Goal: Information Seeking & Learning: Learn about a topic

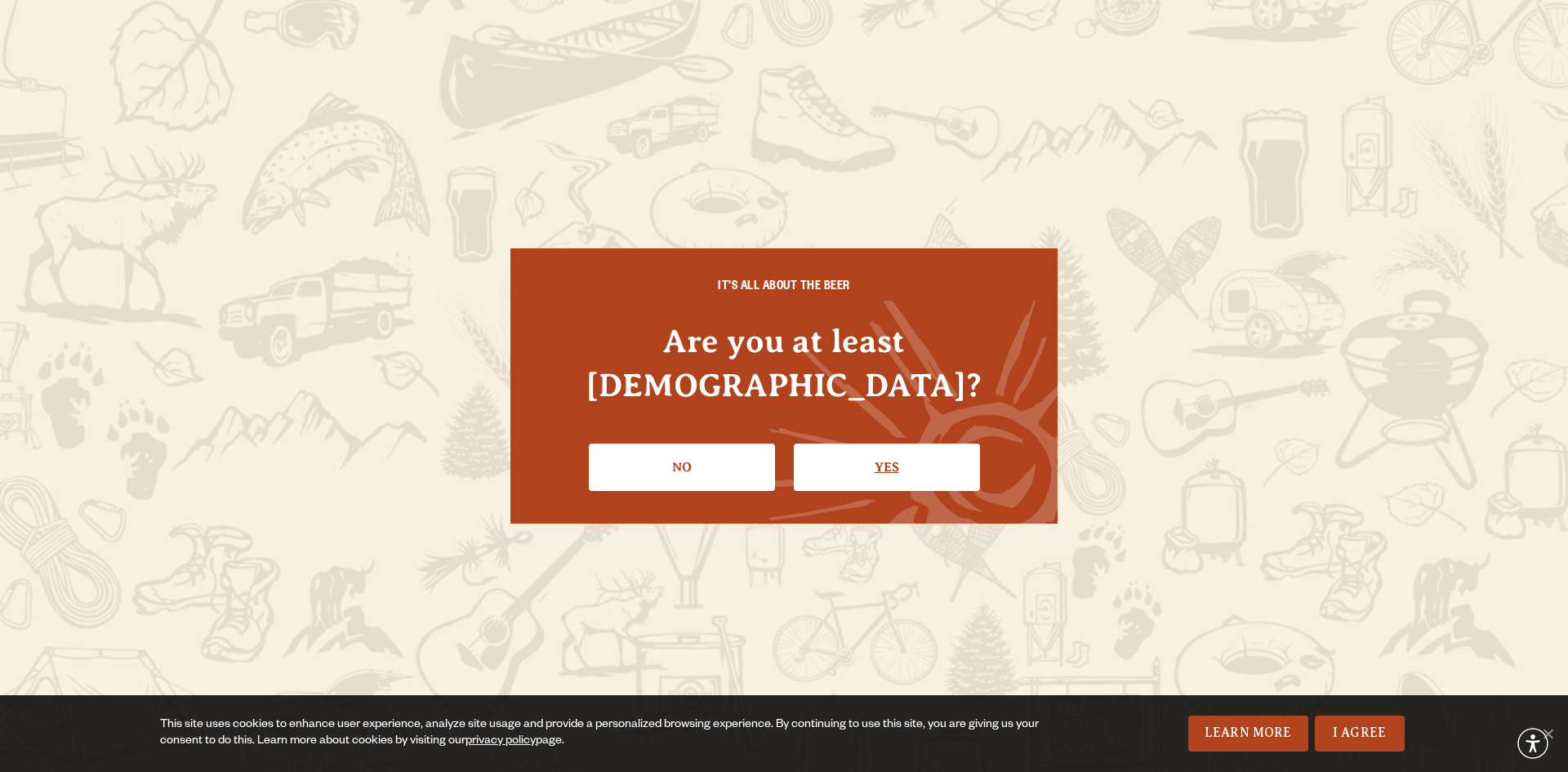
click at [900, 459] on link "Yes" at bounding box center [886, 468] width 186 height 48
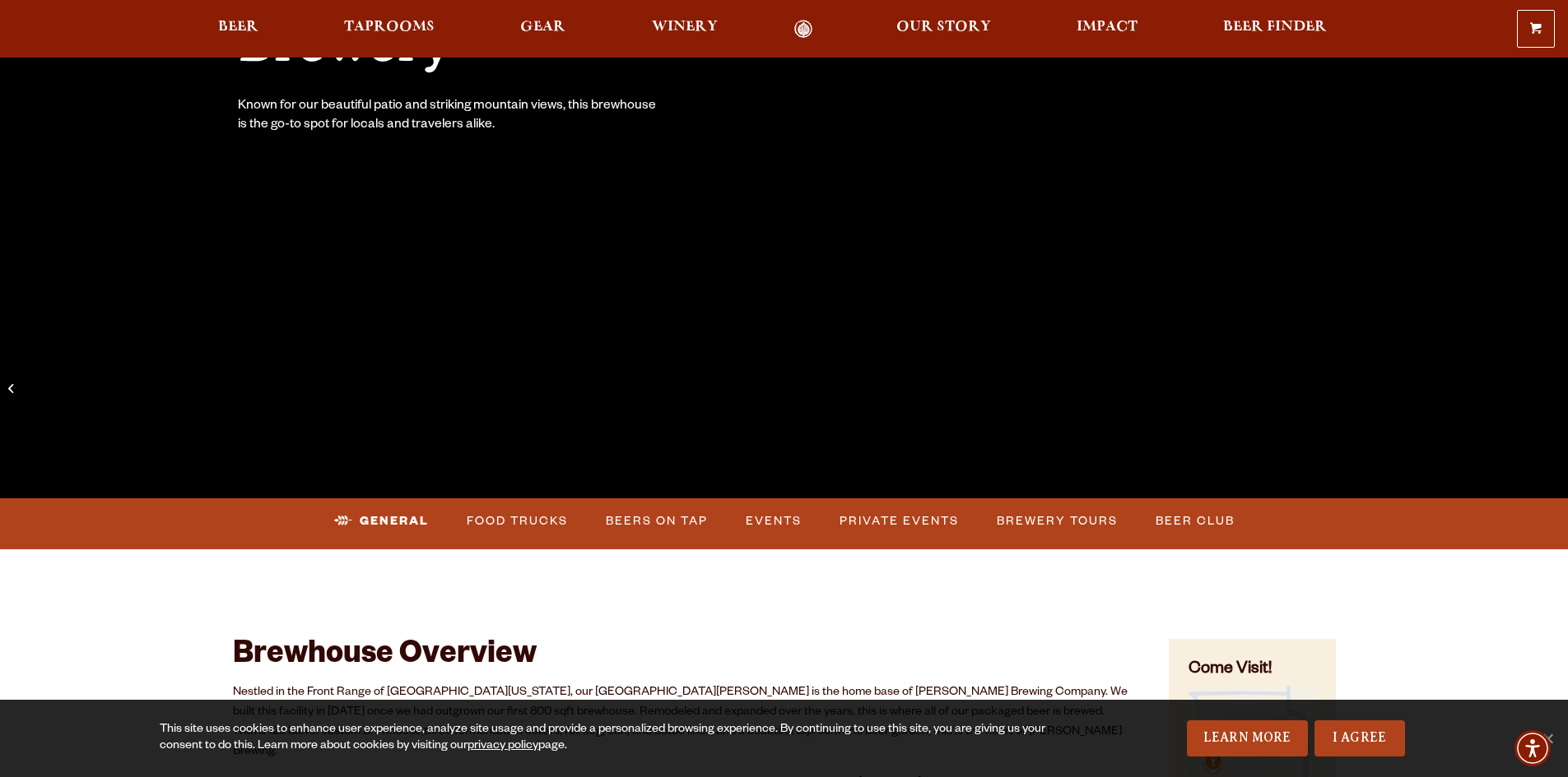
scroll to position [658, 0]
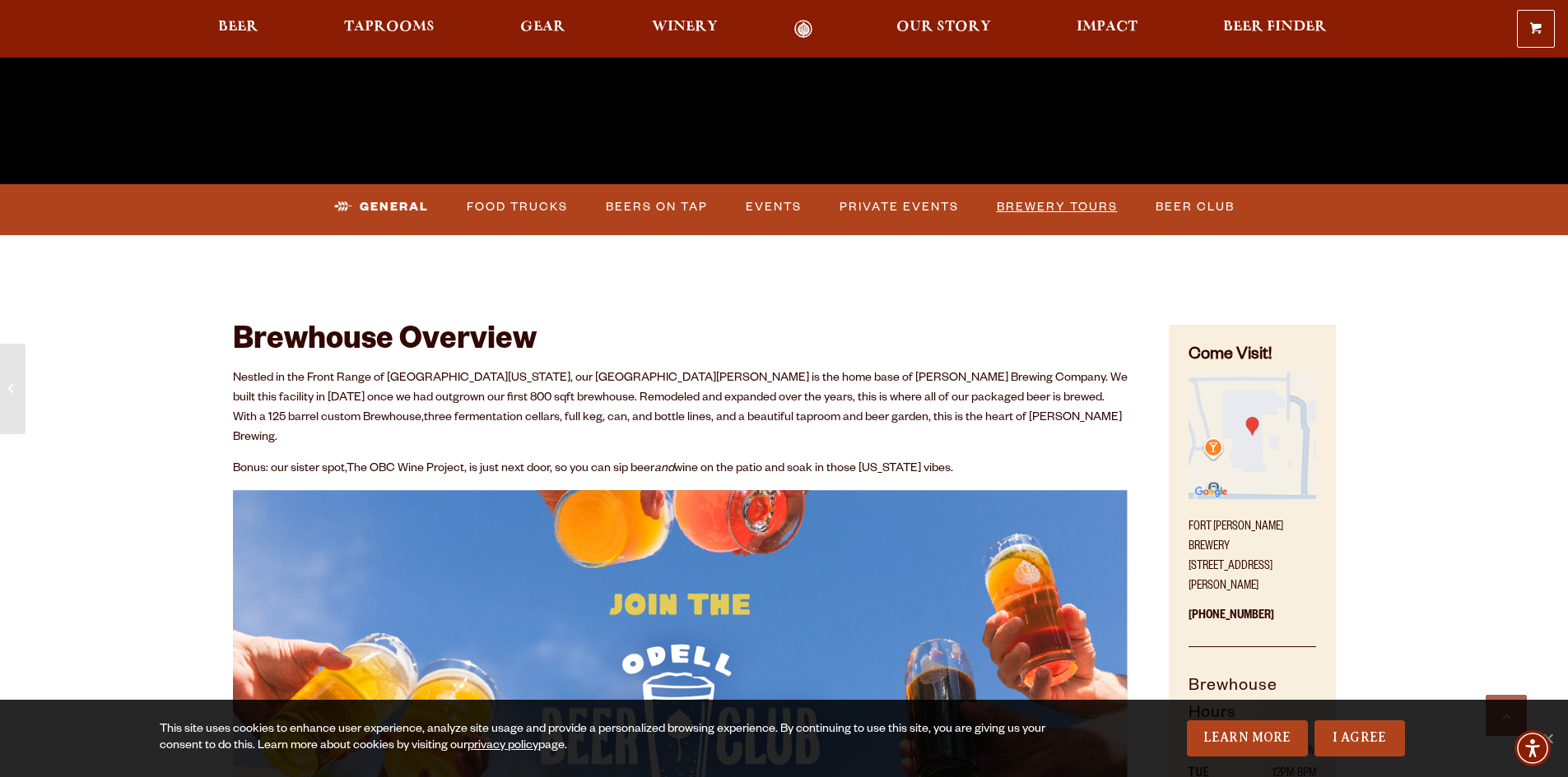
click at [1055, 209] on link "Brewery Tours" at bounding box center [1056, 207] width 134 height 38
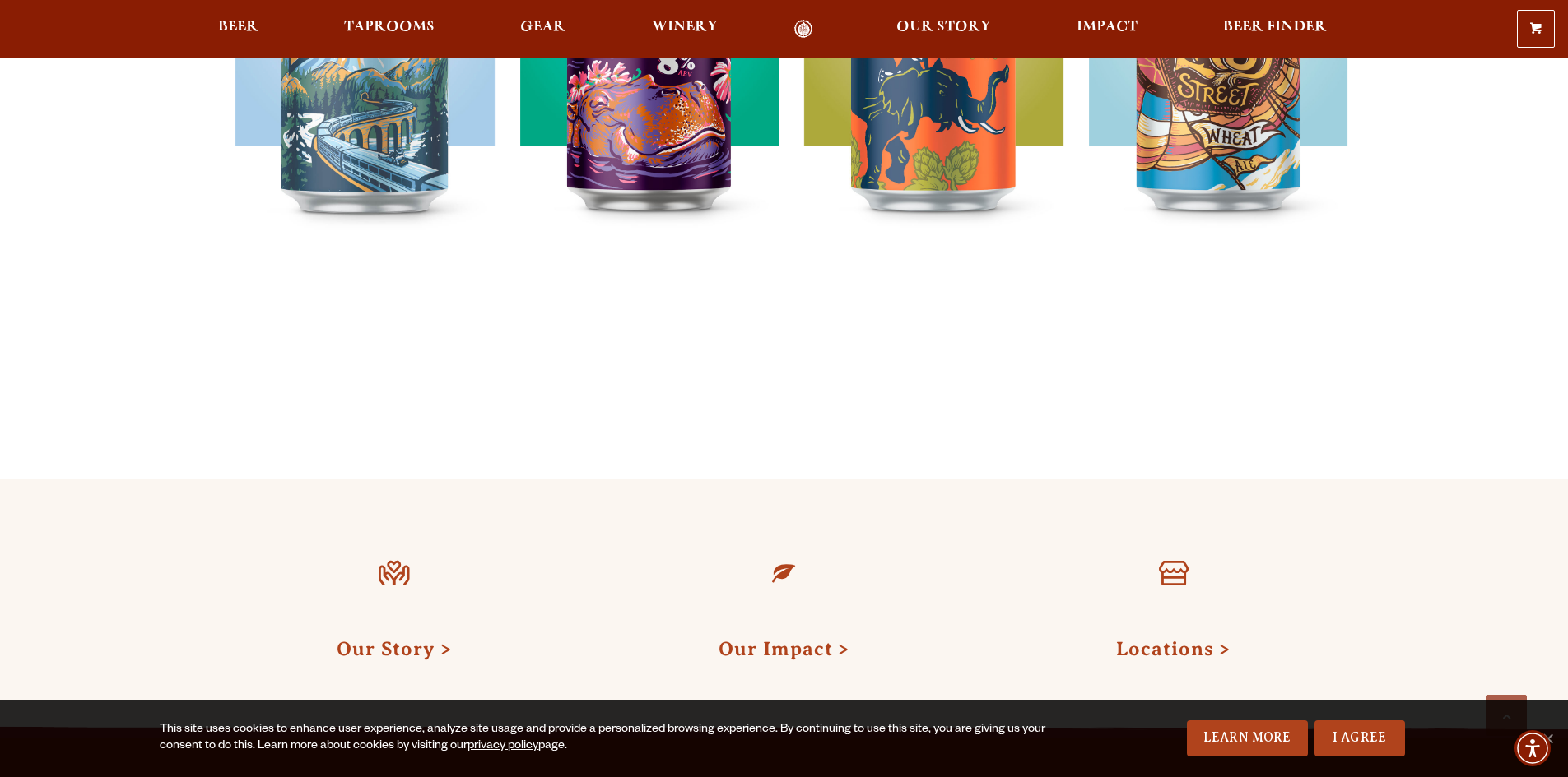
scroll to position [1810, 0]
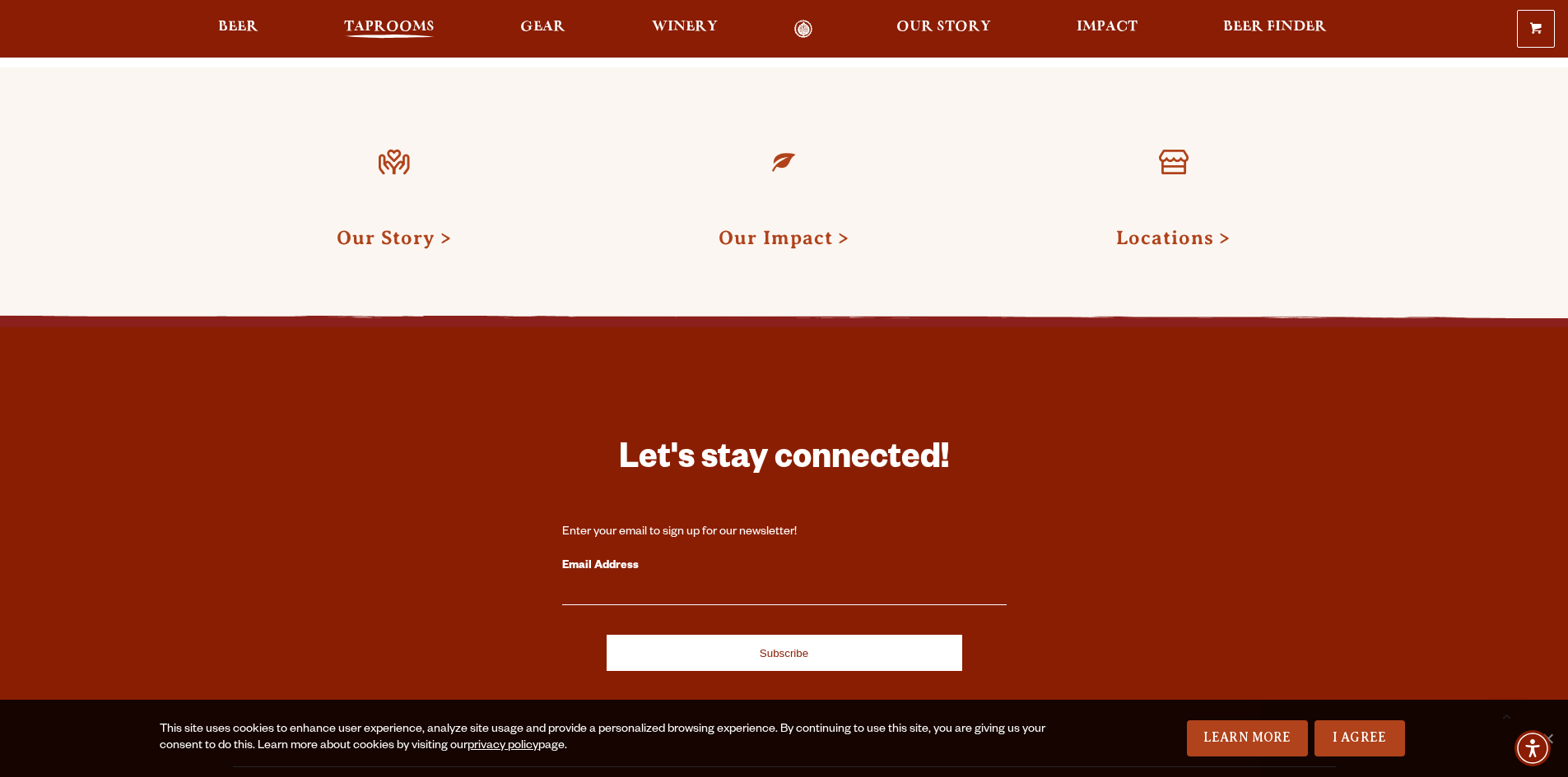
click at [398, 20] on span "Taprooms" at bounding box center [389, 27] width 91 height 13
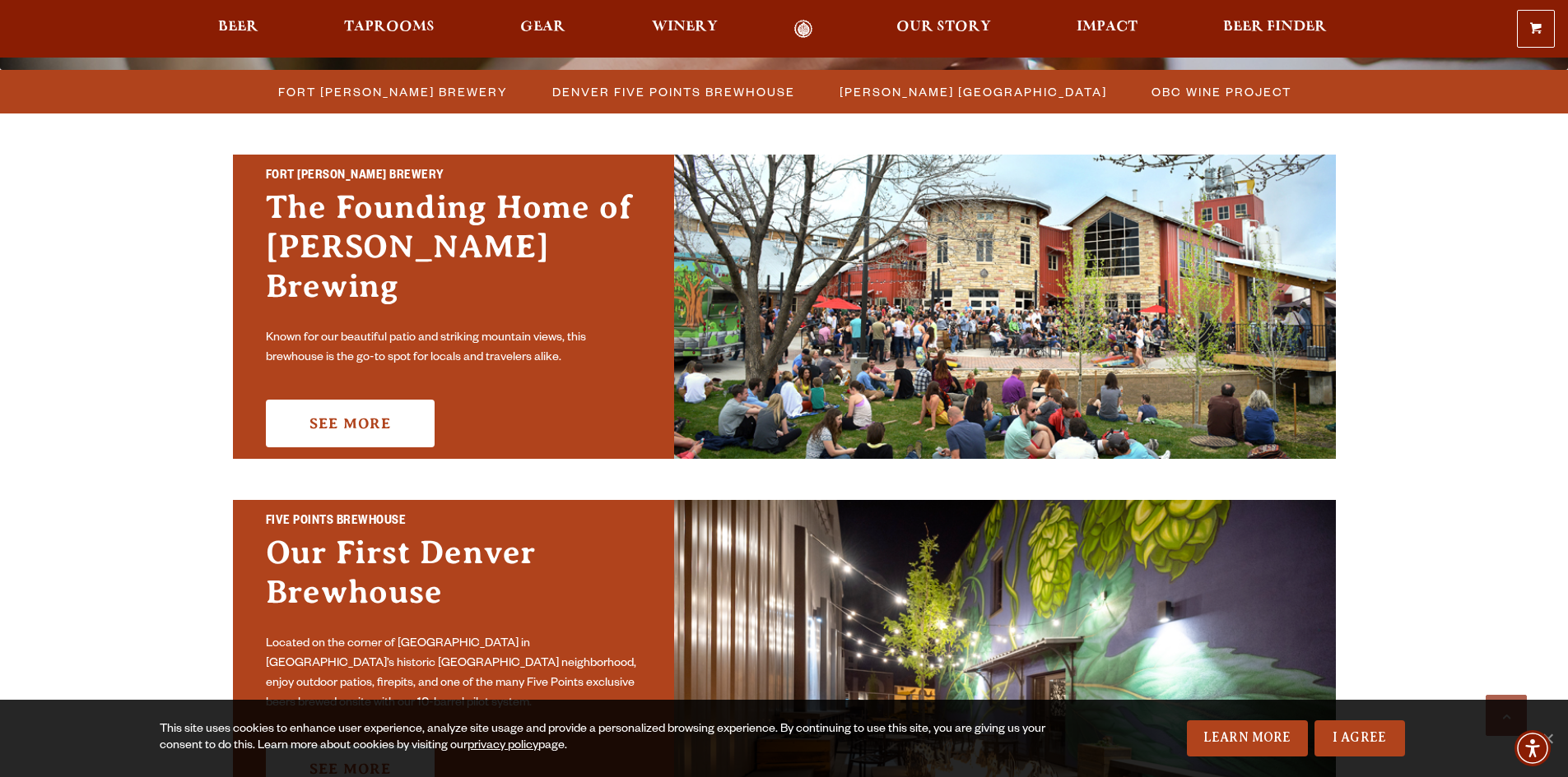
scroll to position [494, 0]
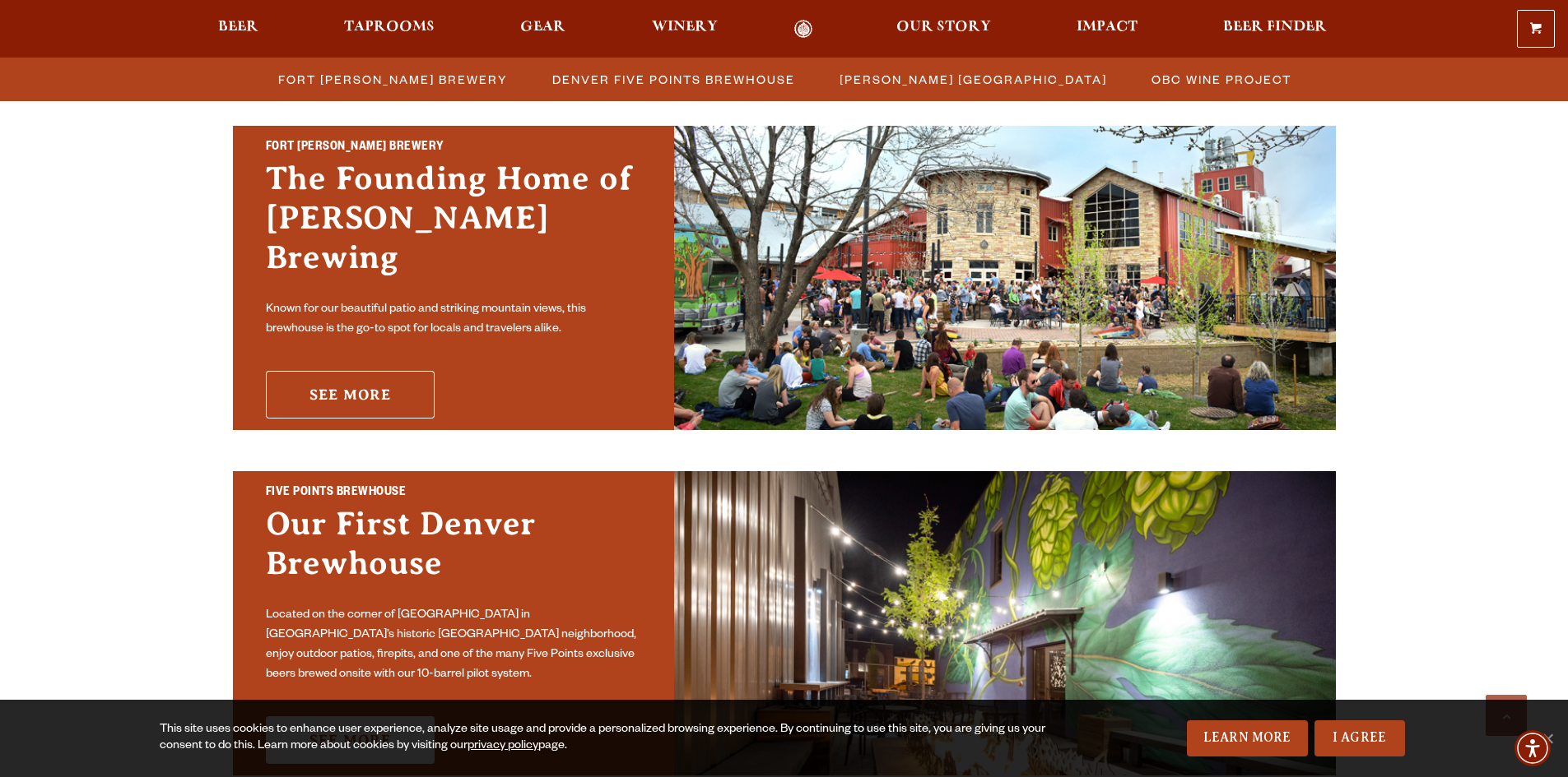
click at [362, 371] on link "See More" at bounding box center [350, 395] width 169 height 48
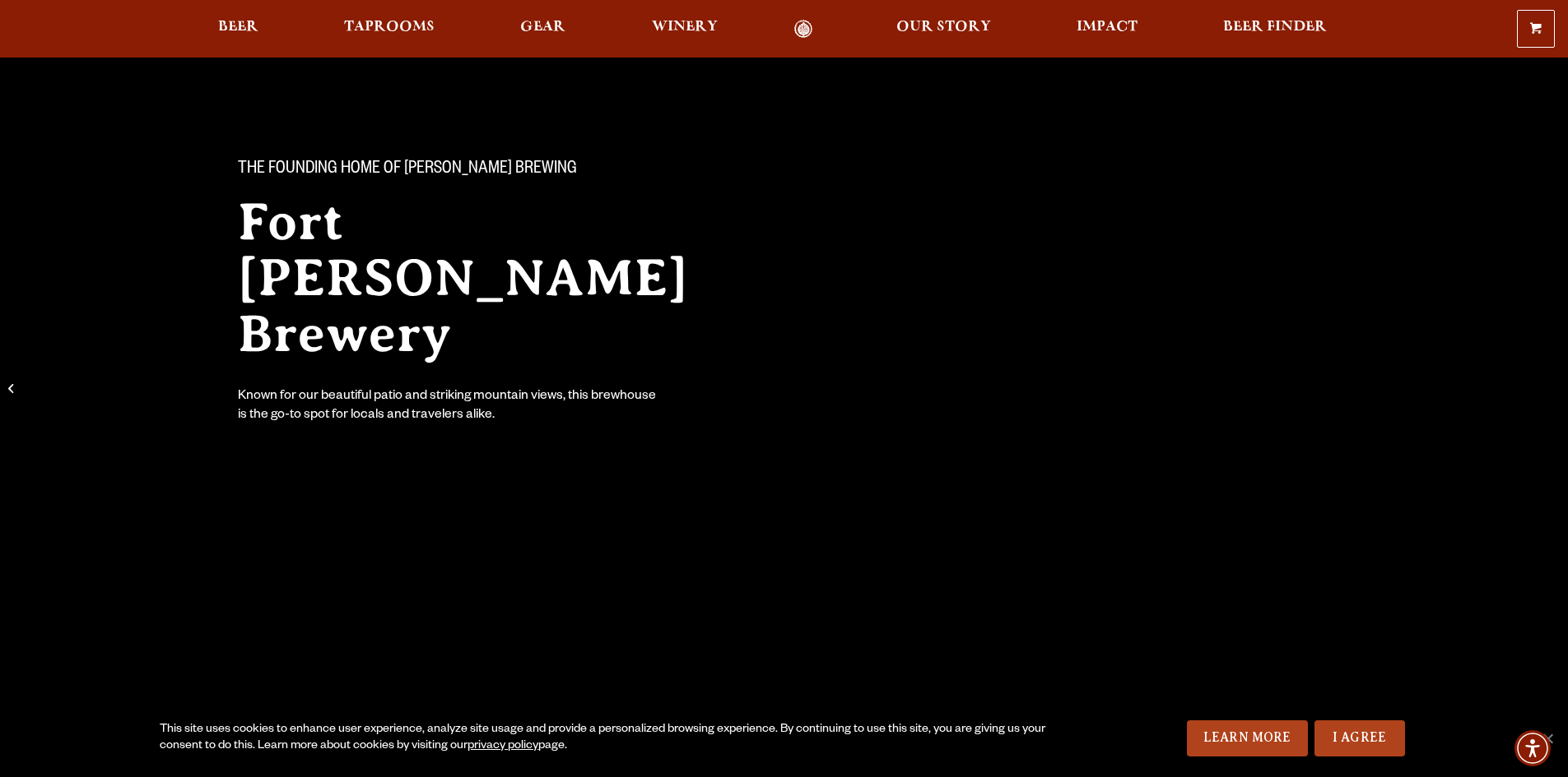
scroll to position [83, 0]
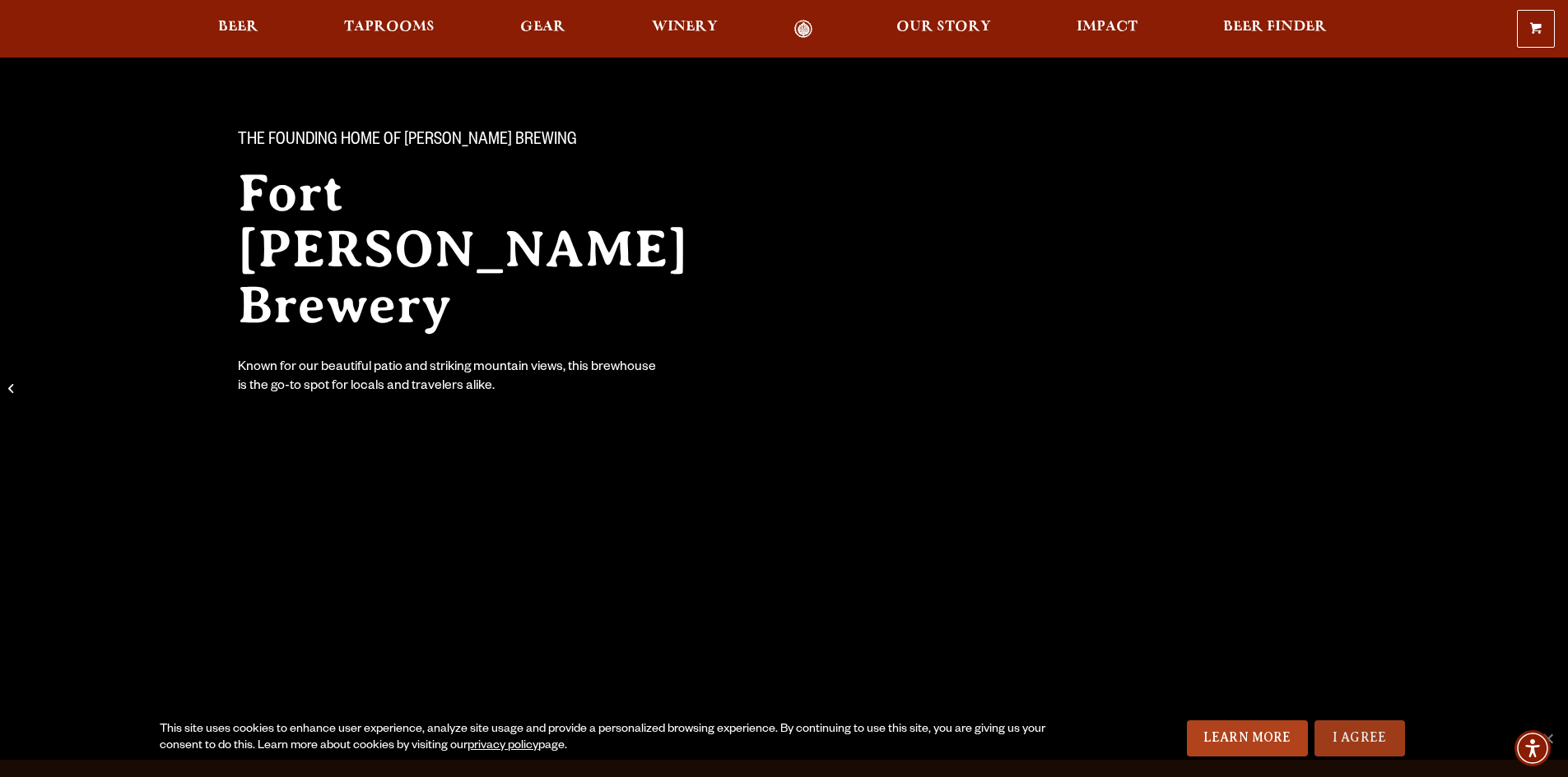
click at [1373, 732] on link "I Agree" at bounding box center [1359, 738] width 91 height 36
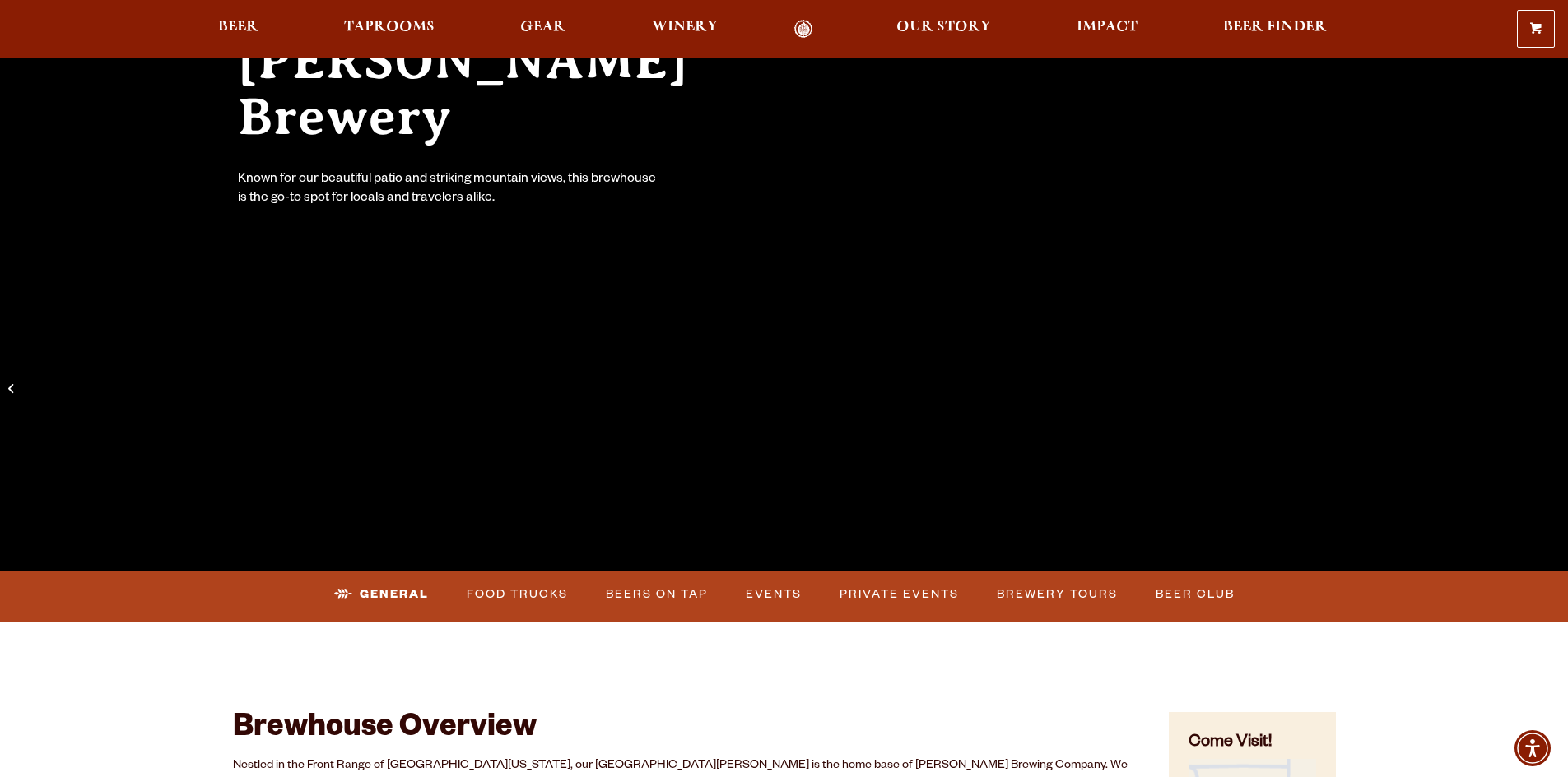
scroll to position [411, 0]
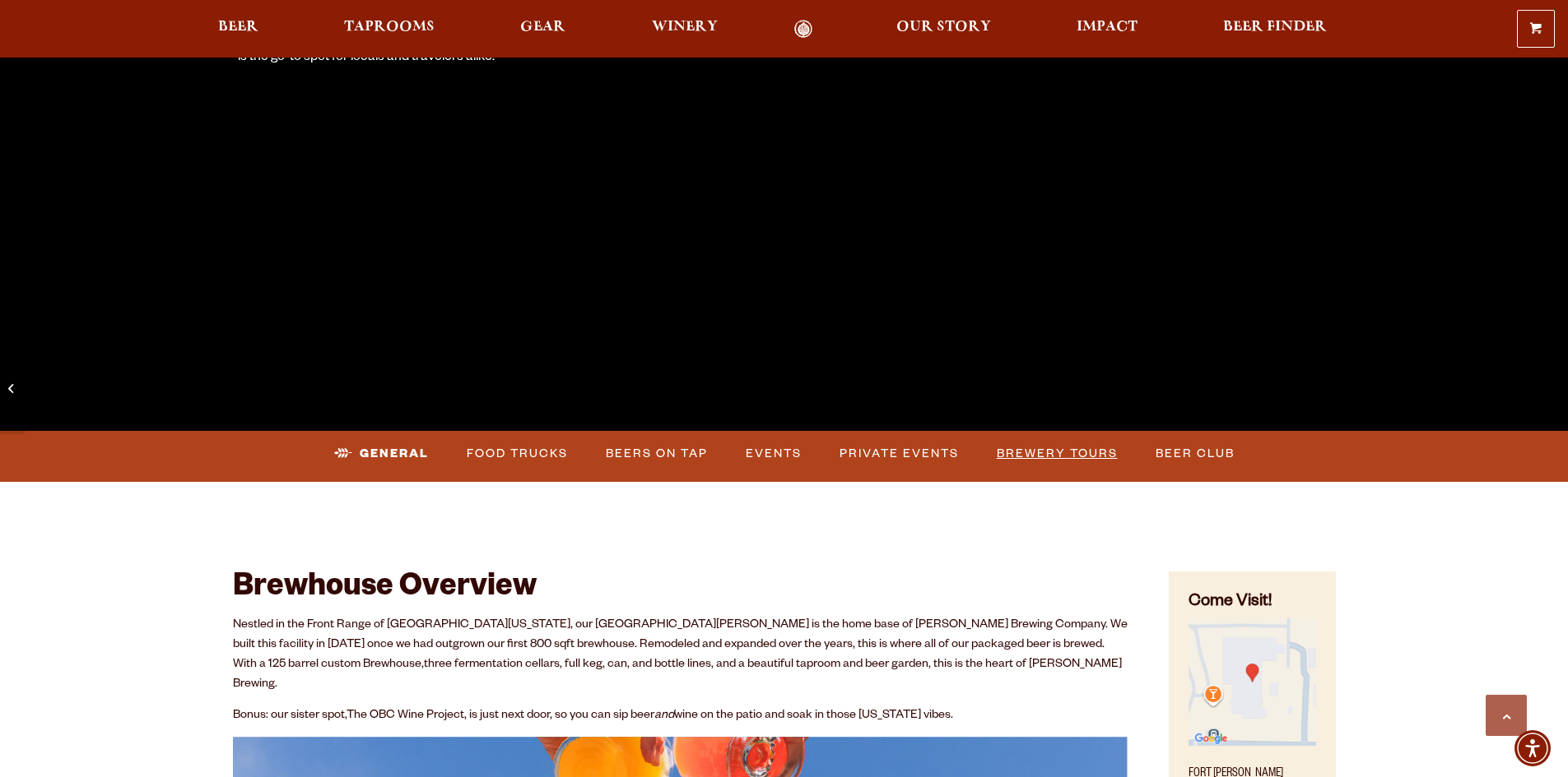
click at [1071, 451] on link "Brewery Tours" at bounding box center [1056, 454] width 134 height 38
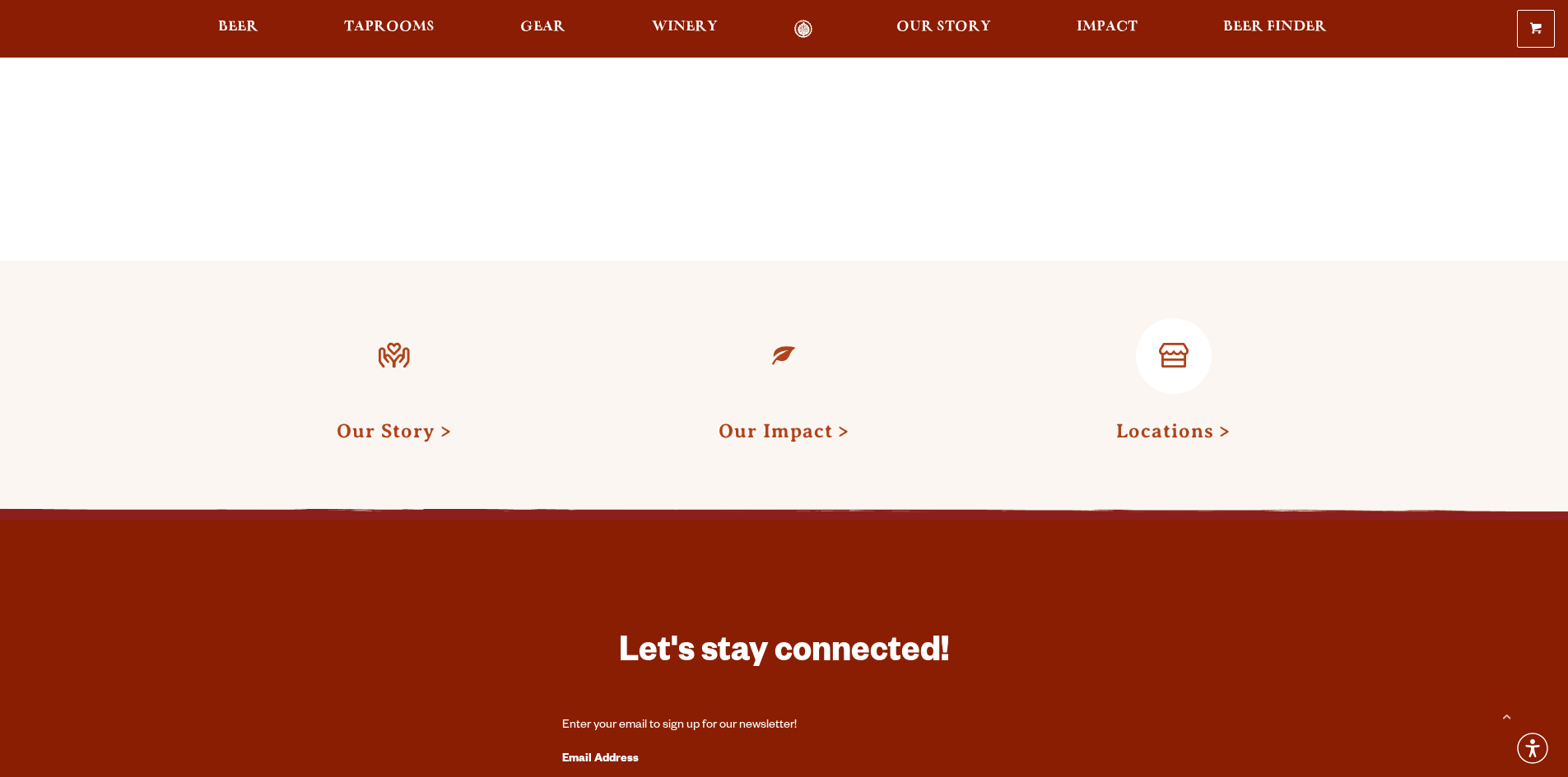
scroll to position [1645, 0]
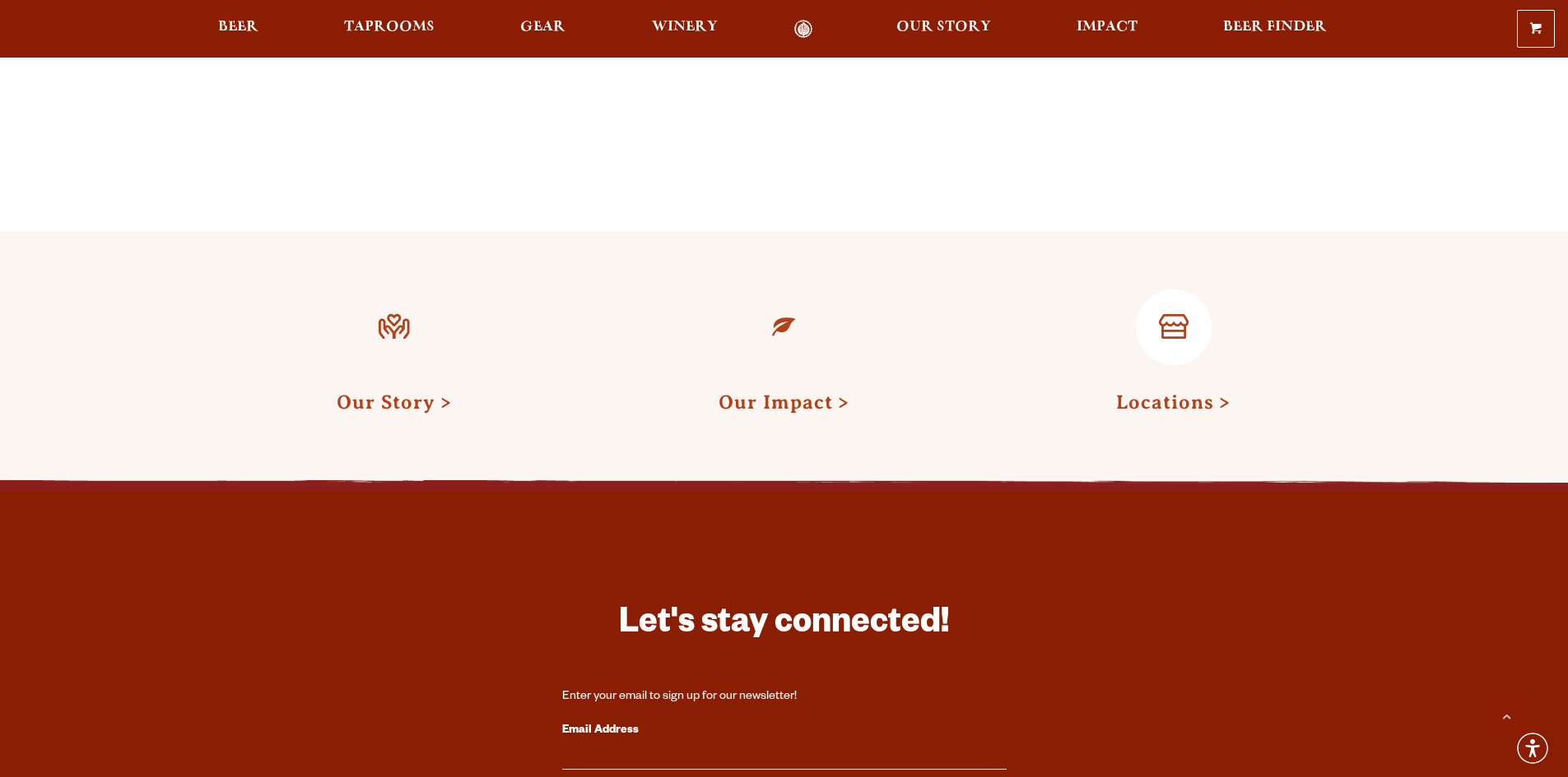
click at [1177, 392] on link "Locations" at bounding box center [1173, 402] width 115 height 21
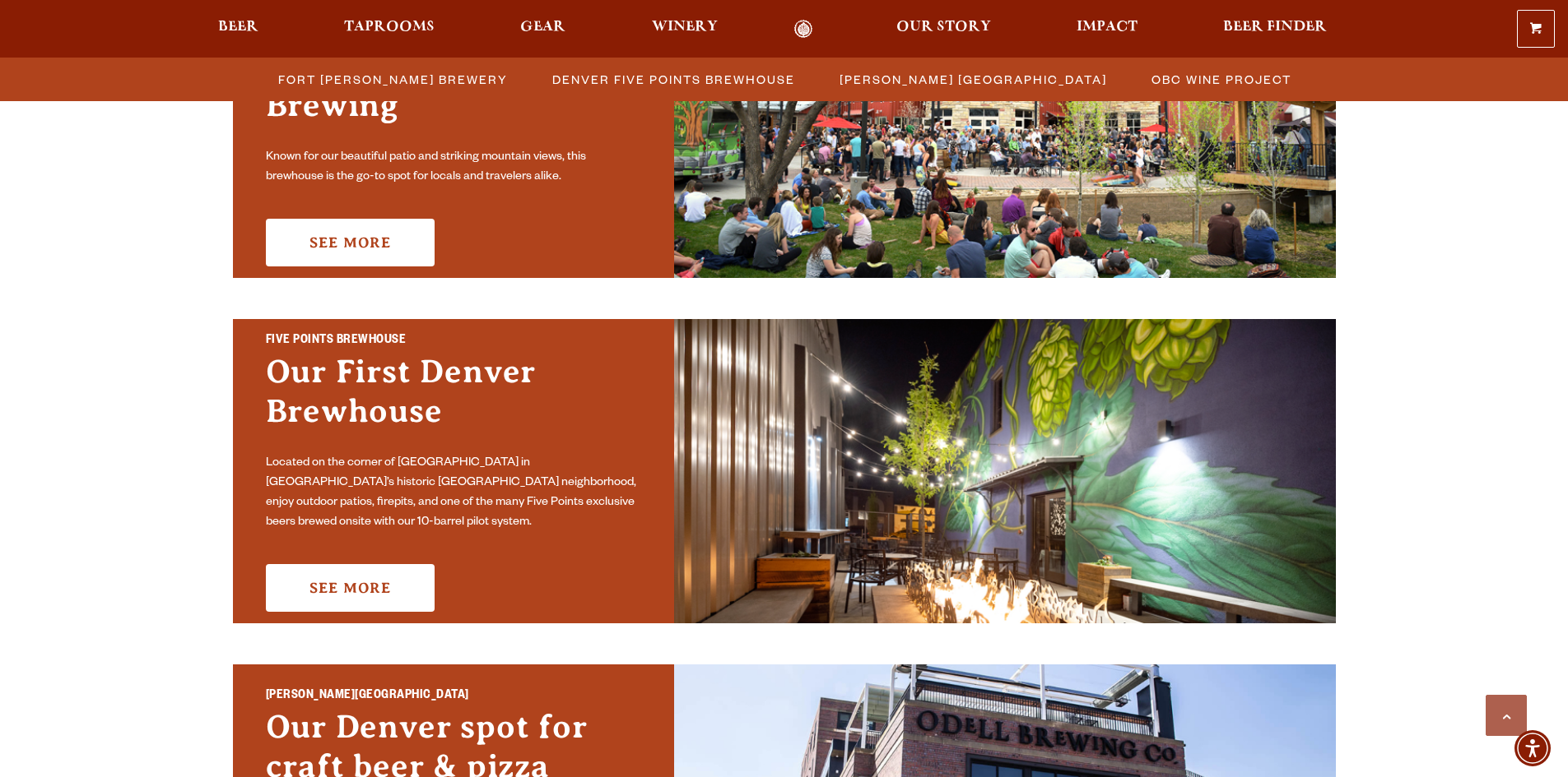
scroll to position [905, 0]
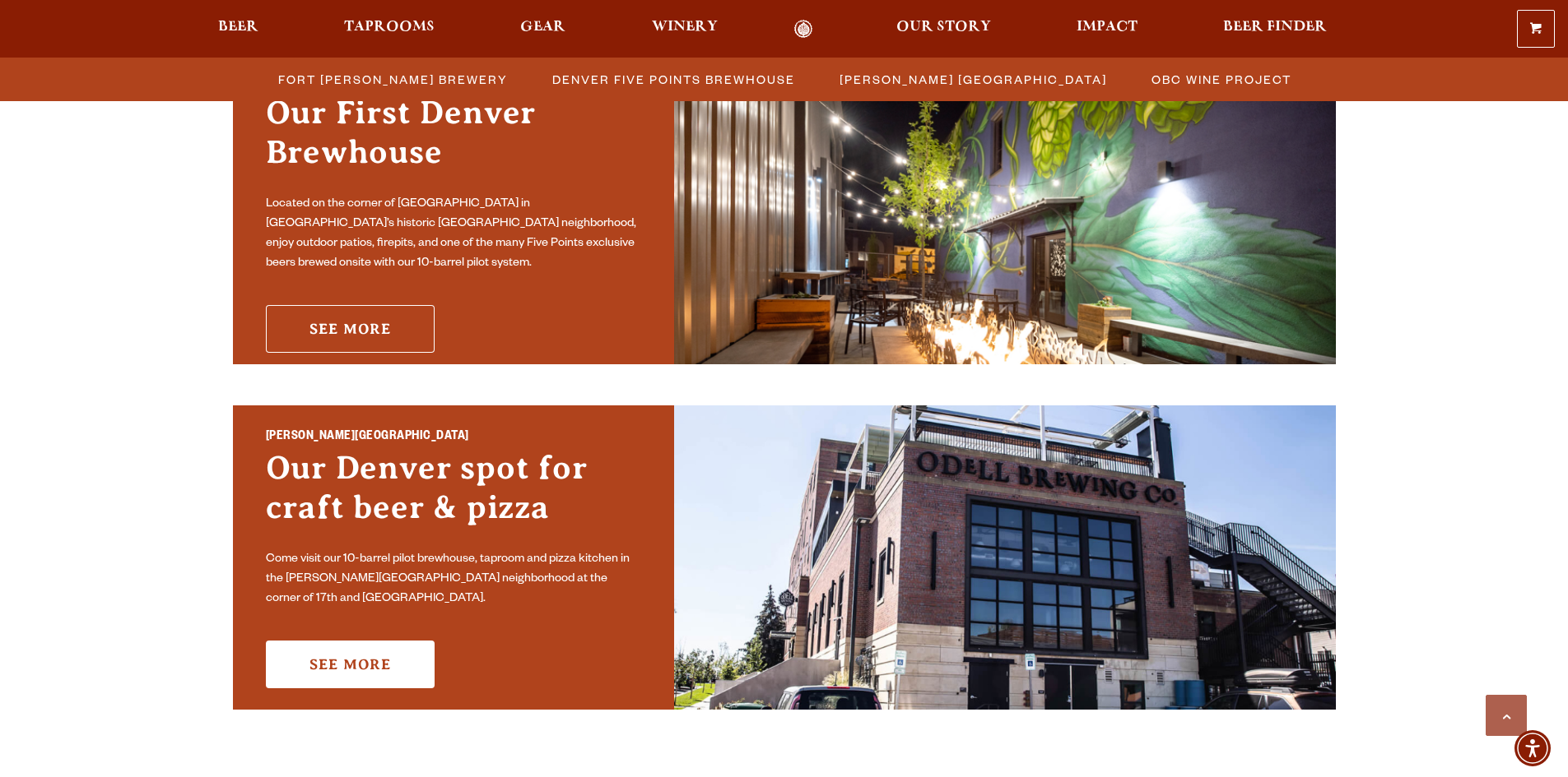
click at [362, 340] on link "See More" at bounding box center [350, 329] width 169 height 48
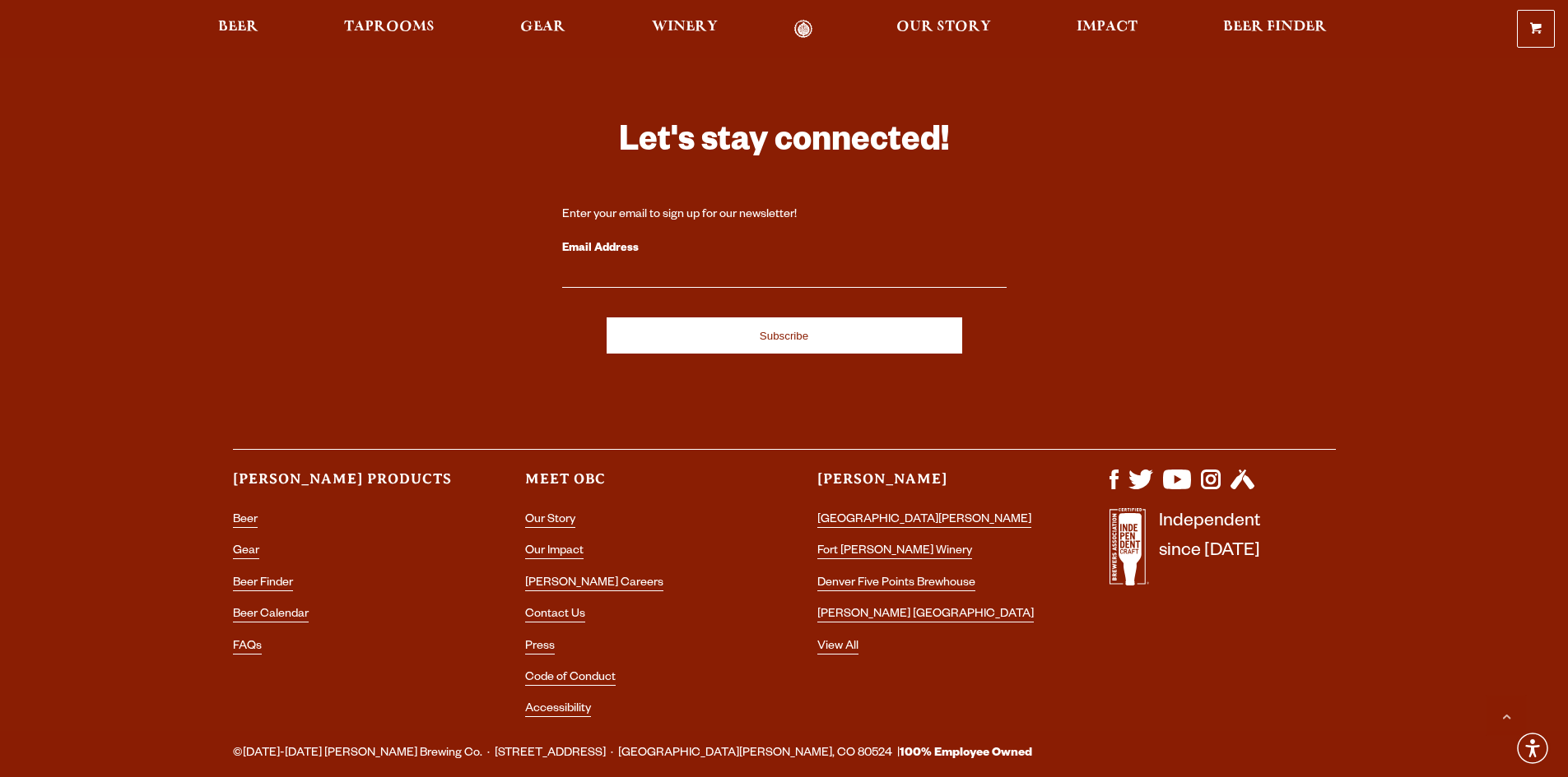
scroll to position [2138, 0]
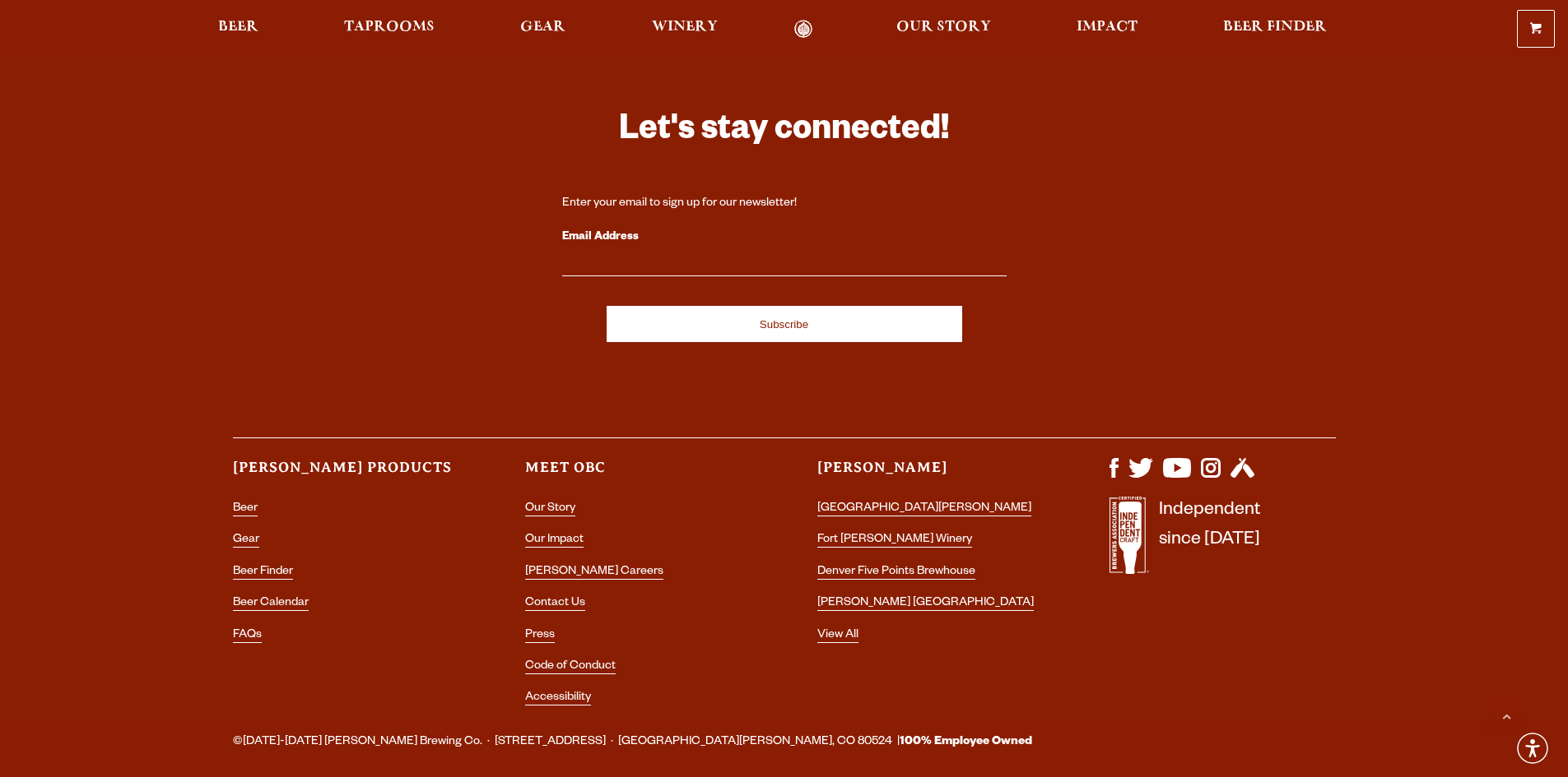
click at [862, 498] on li "[GEOGRAPHIC_DATA][PERSON_NAME]" at bounding box center [930, 509] width 227 height 21
click at [864, 503] on link "[GEOGRAPHIC_DATA][PERSON_NAME]" at bounding box center [924, 510] width 214 height 15
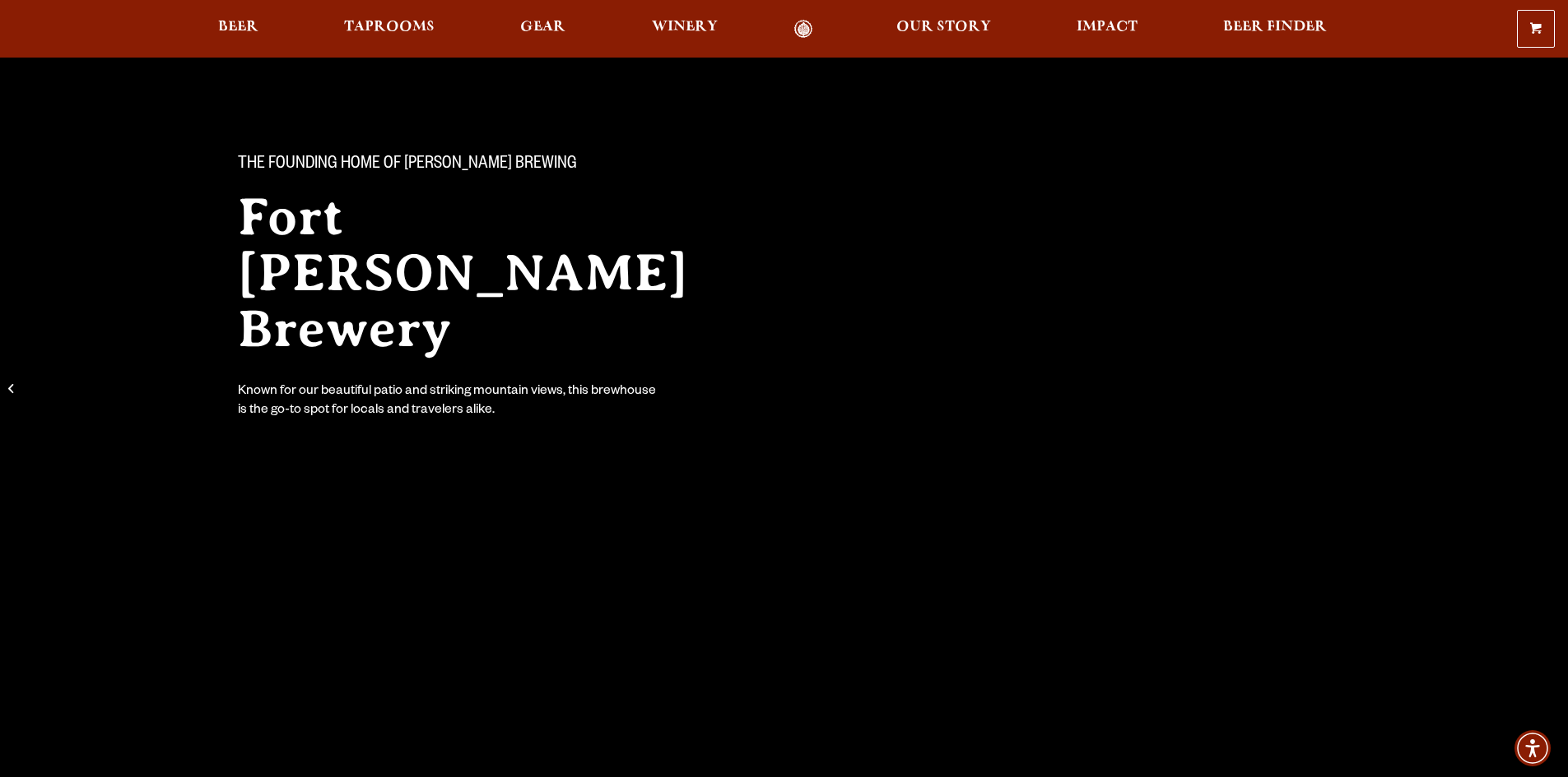
scroll to position [329, 0]
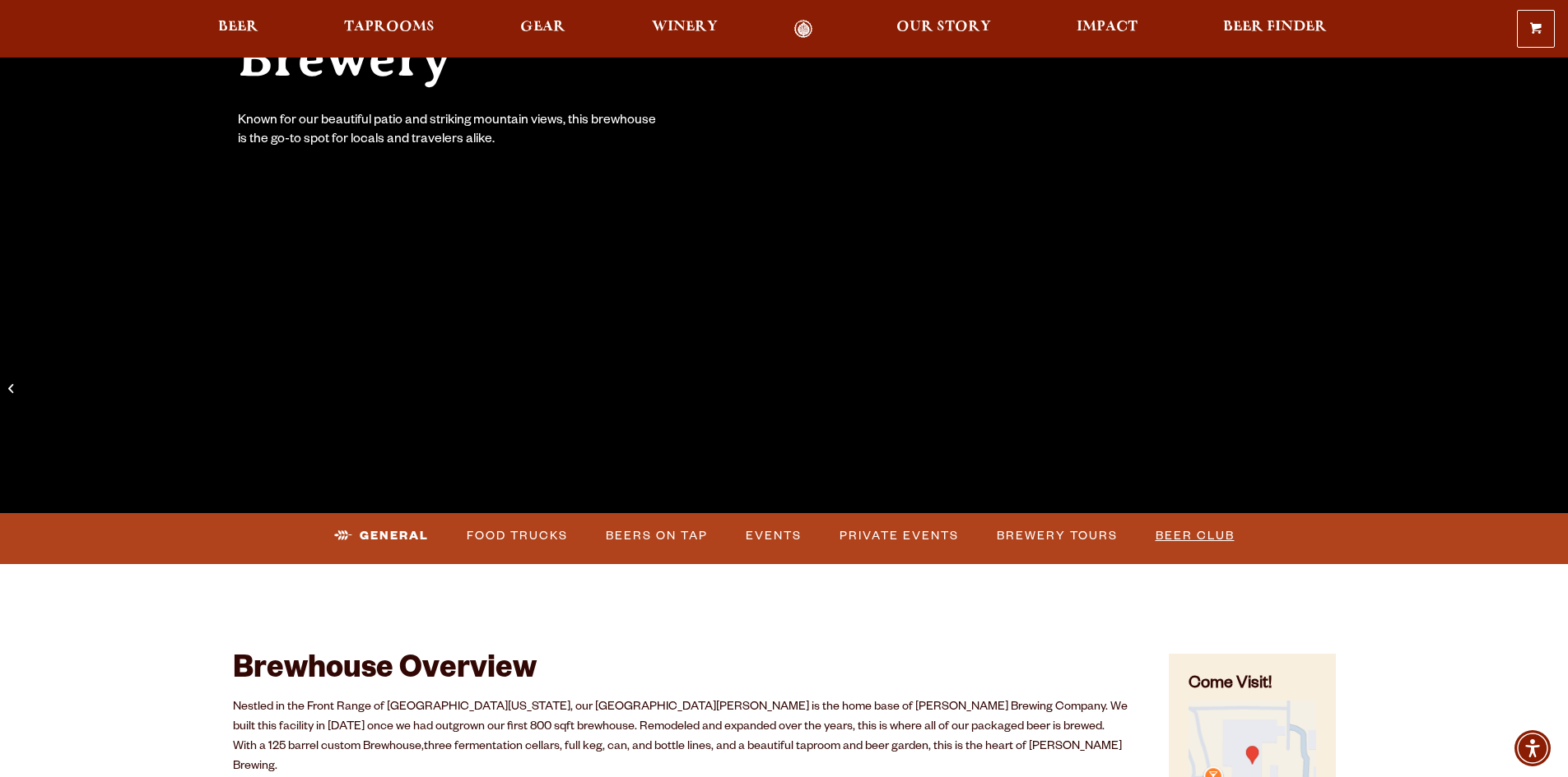
click at [1210, 532] on link "Beer Club" at bounding box center [1195, 536] width 92 height 38
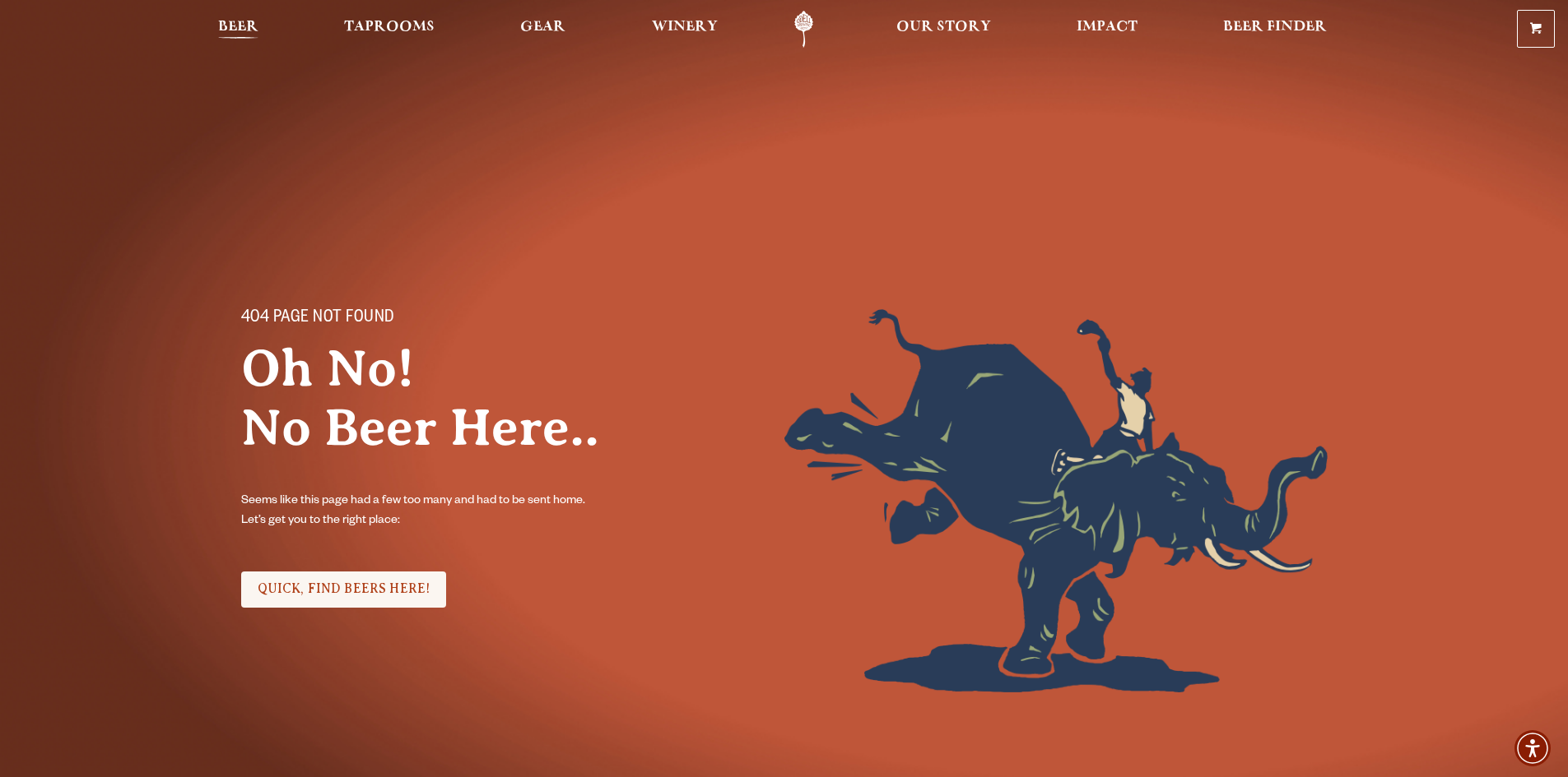
click at [252, 25] on span "Beer" at bounding box center [237, 27] width 40 height 13
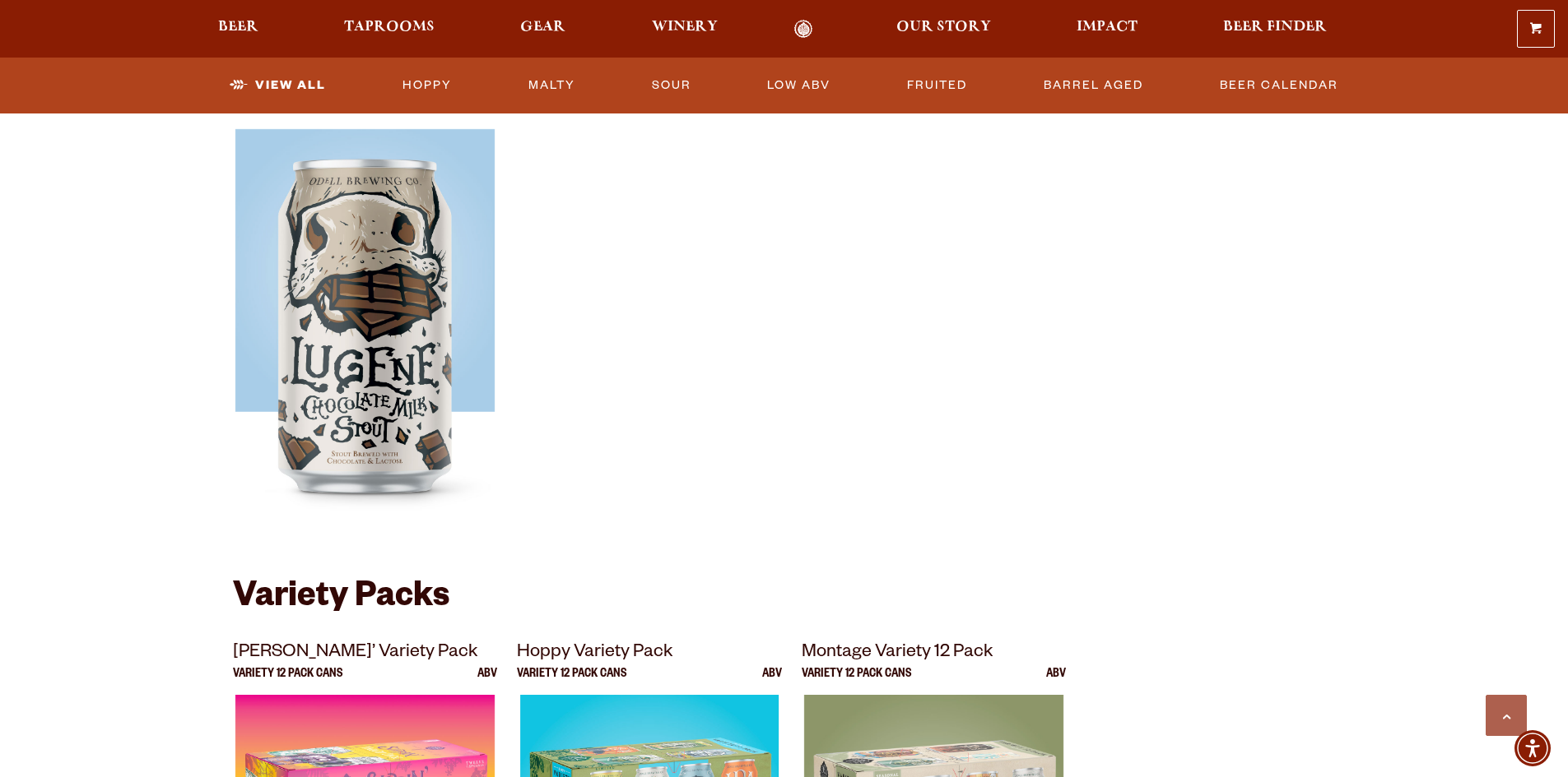
scroll to position [2879, 0]
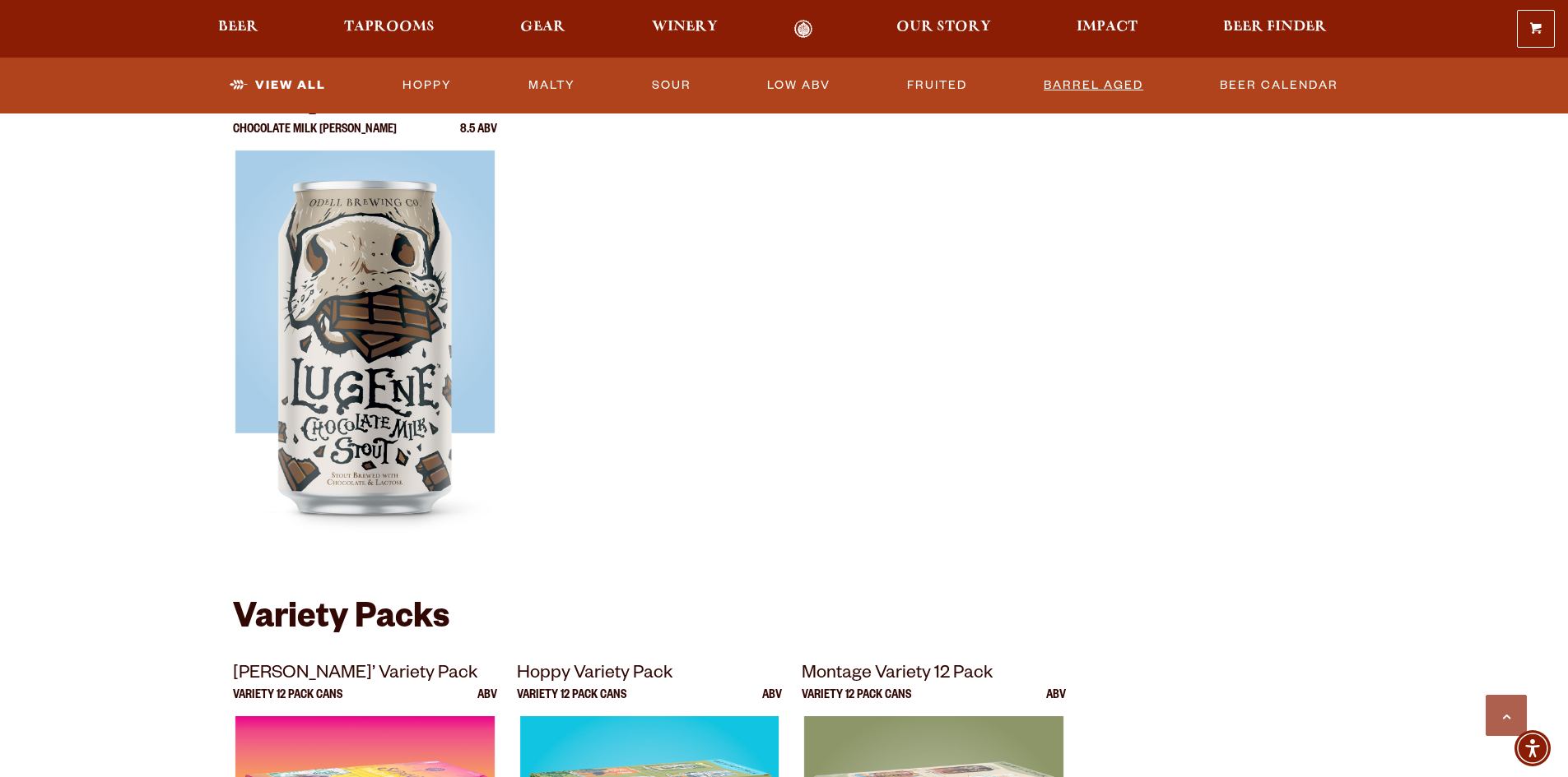
click at [1122, 91] on link "Barrel Aged" at bounding box center [1093, 85] width 113 height 38
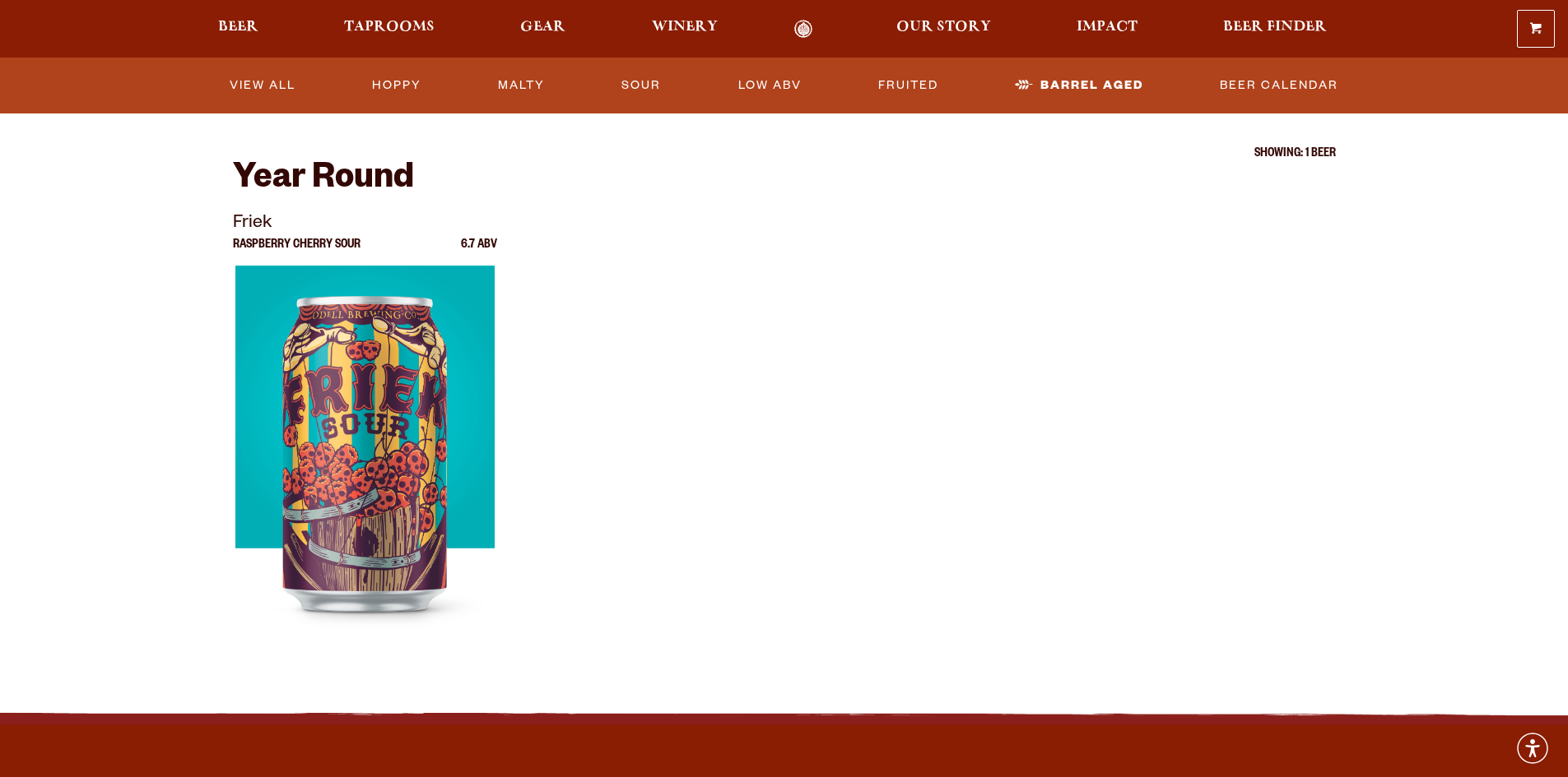
scroll to position [247, 0]
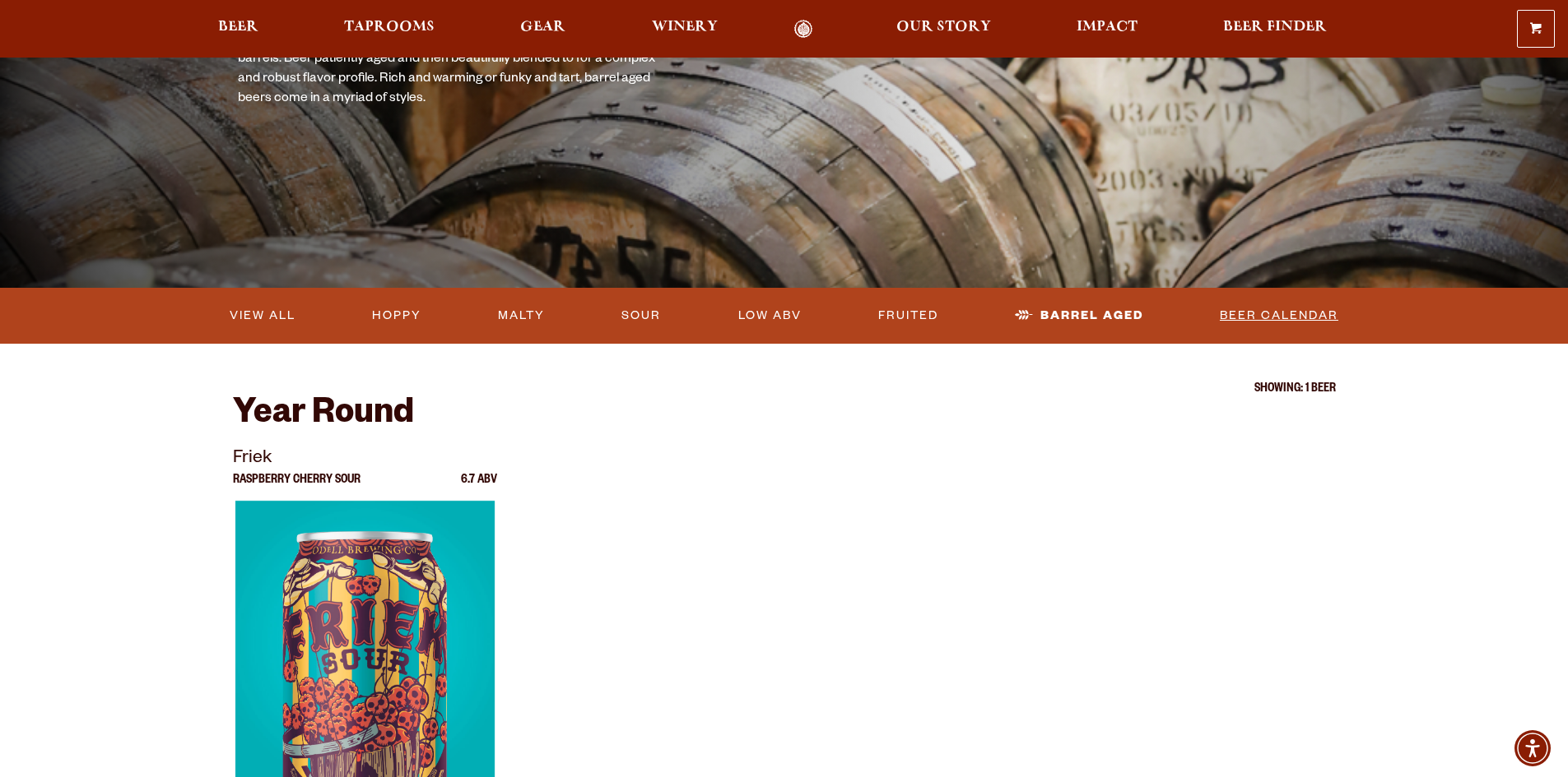
click at [1301, 311] on link "Beer Calendar" at bounding box center [1278, 315] width 131 height 38
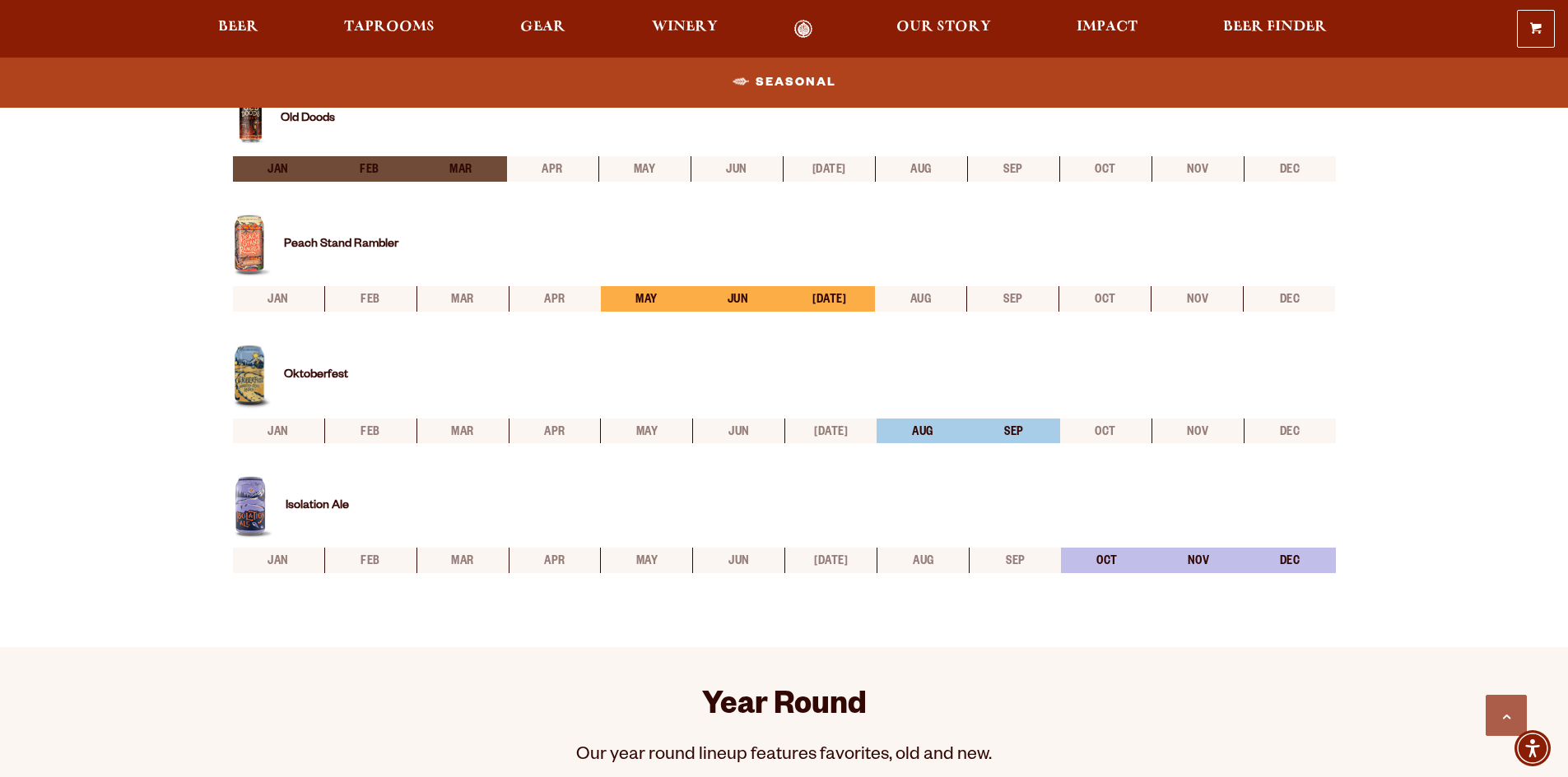
scroll to position [658, 0]
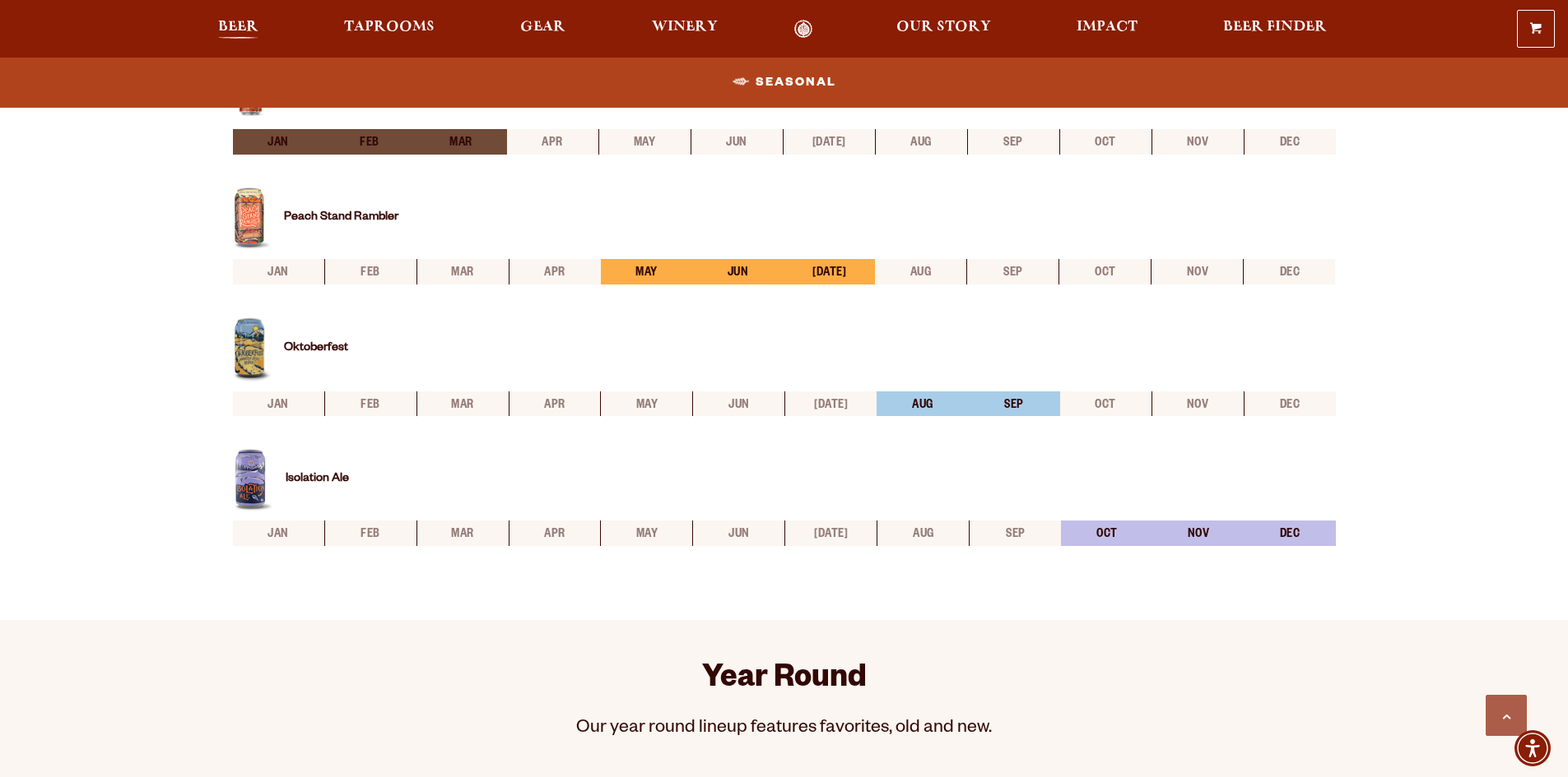
click at [229, 28] on span "Beer" at bounding box center [237, 27] width 40 height 13
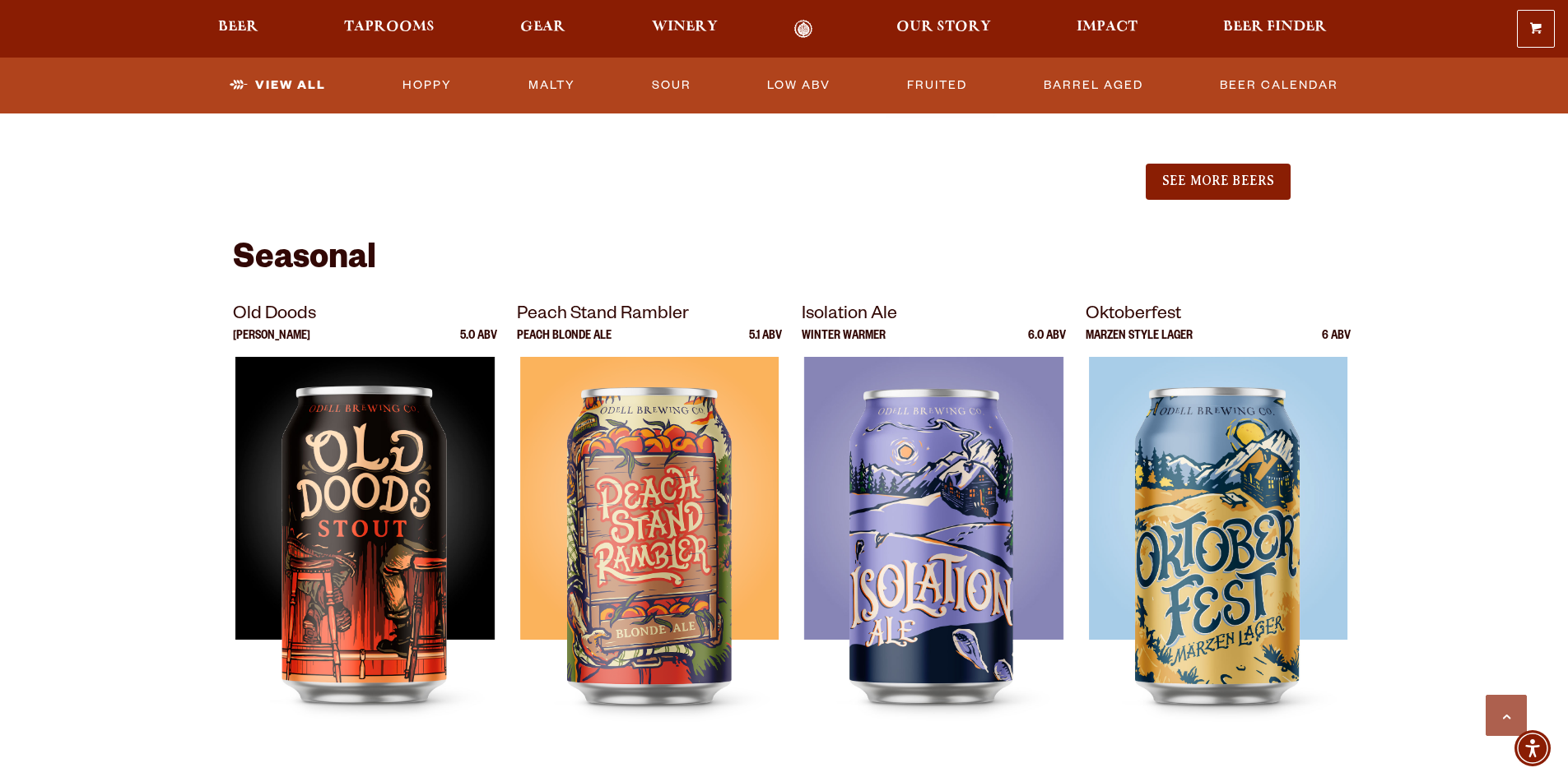
scroll to position [2138, 0]
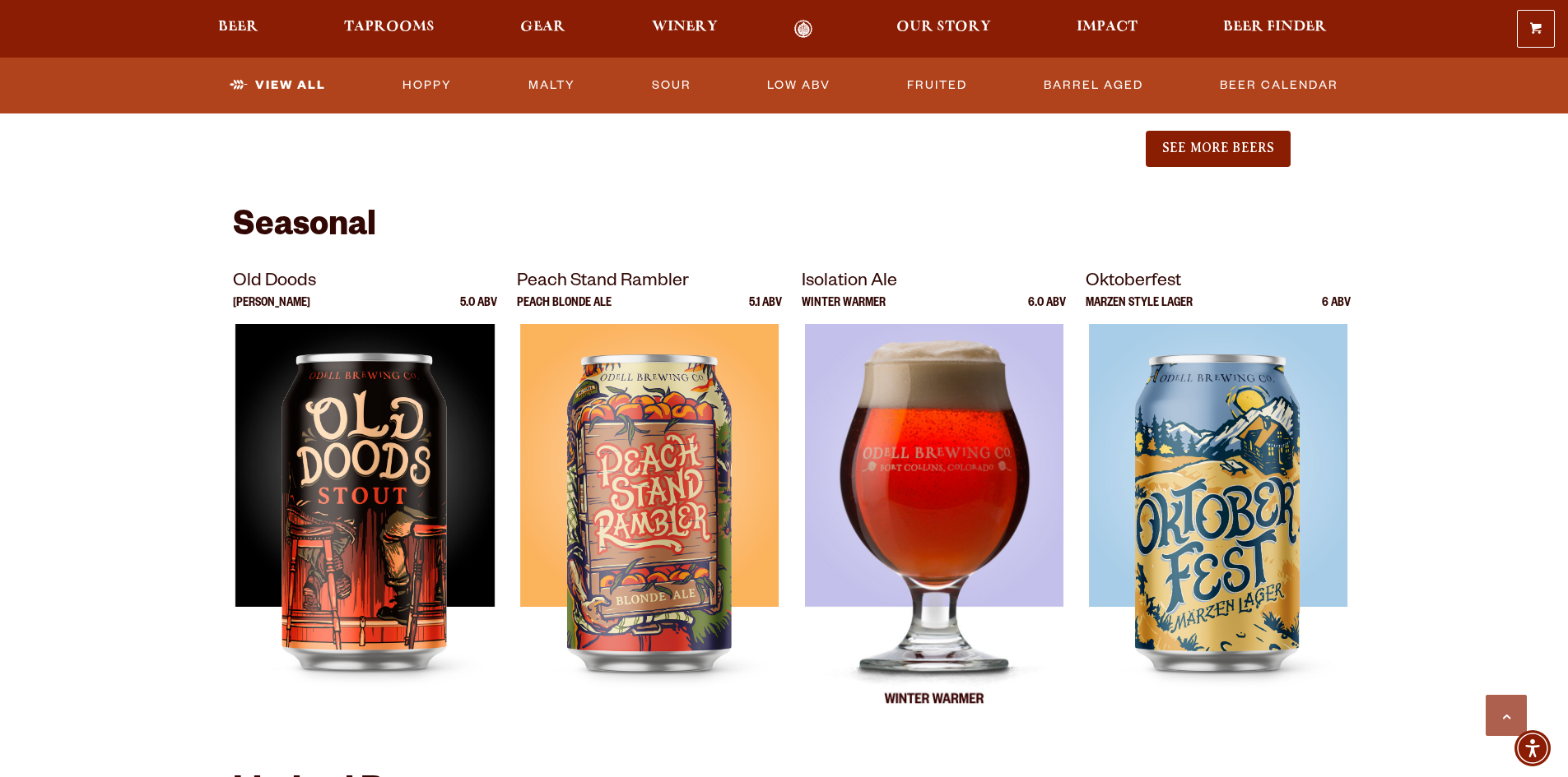
click at [932, 476] on img at bounding box center [934, 529] width 259 height 411
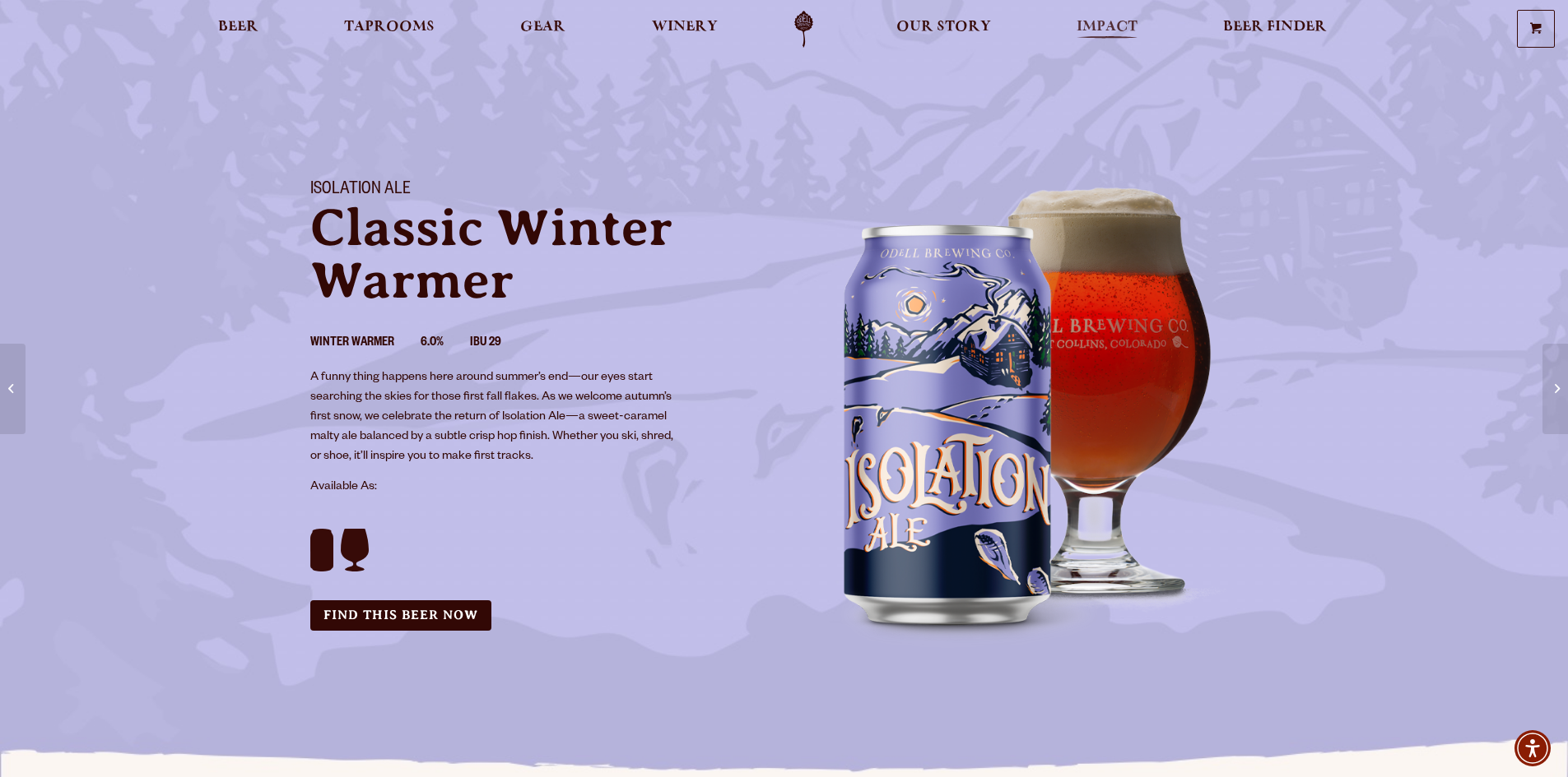
click at [1114, 28] on span "Impact" at bounding box center [1107, 27] width 61 height 13
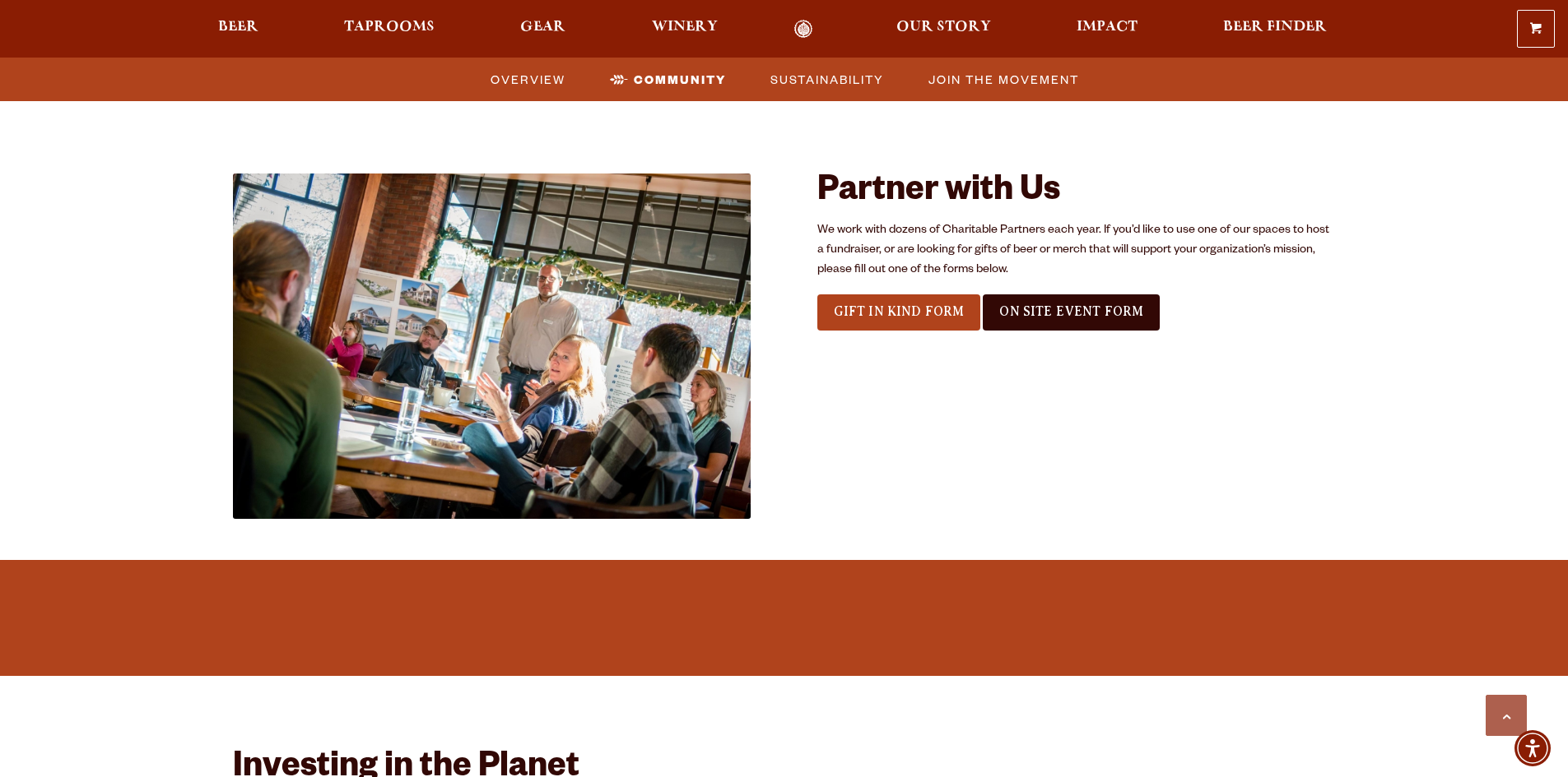
scroll to position [1974, 0]
